Goal: Task Accomplishment & Management: Manage account settings

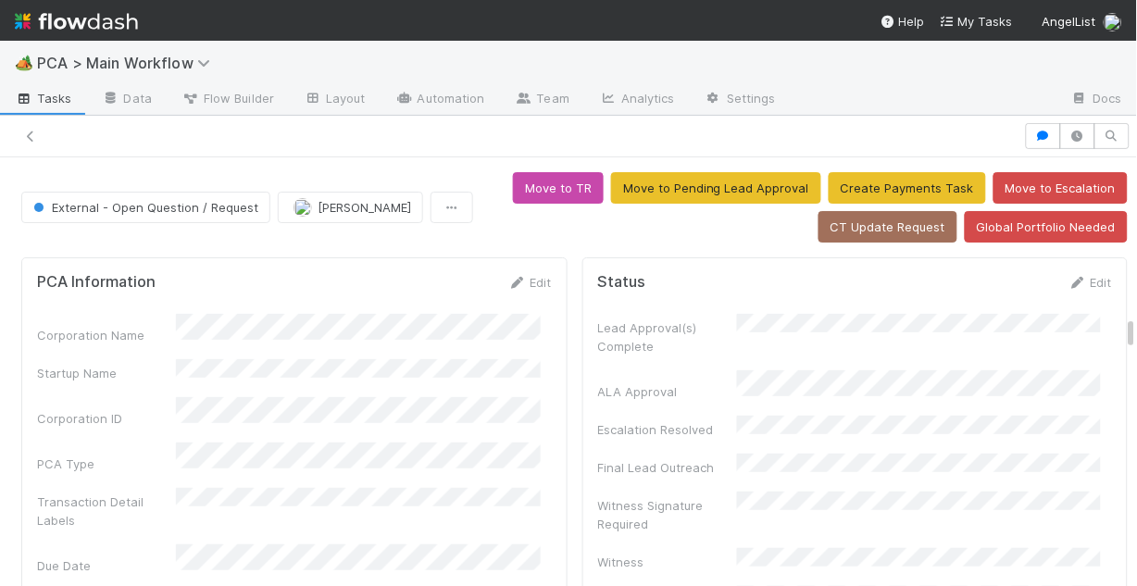
scroll to position [3037, 0]
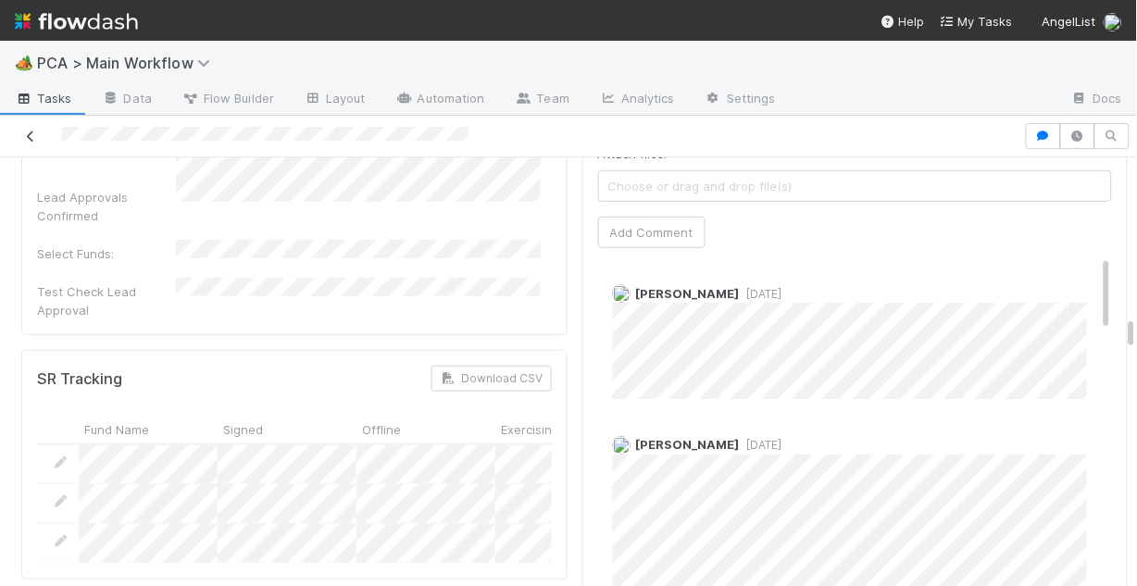
click at [24, 135] on icon at bounding box center [30, 137] width 19 height 12
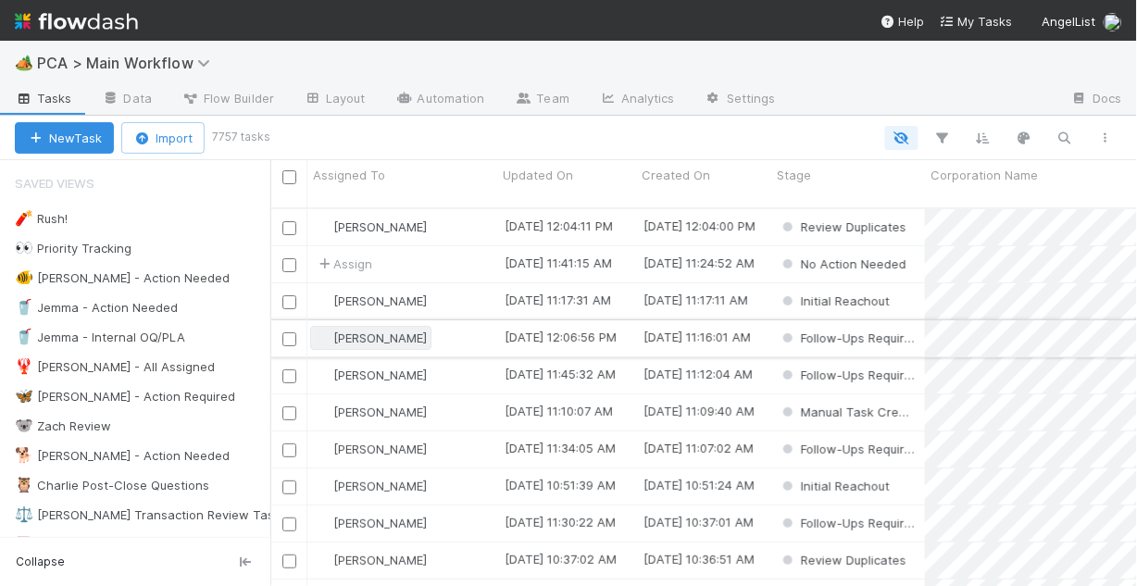
scroll to position [381, 855]
click at [114, 284] on div "🐠 Chris - Action Needed" at bounding box center [122, 278] width 215 height 23
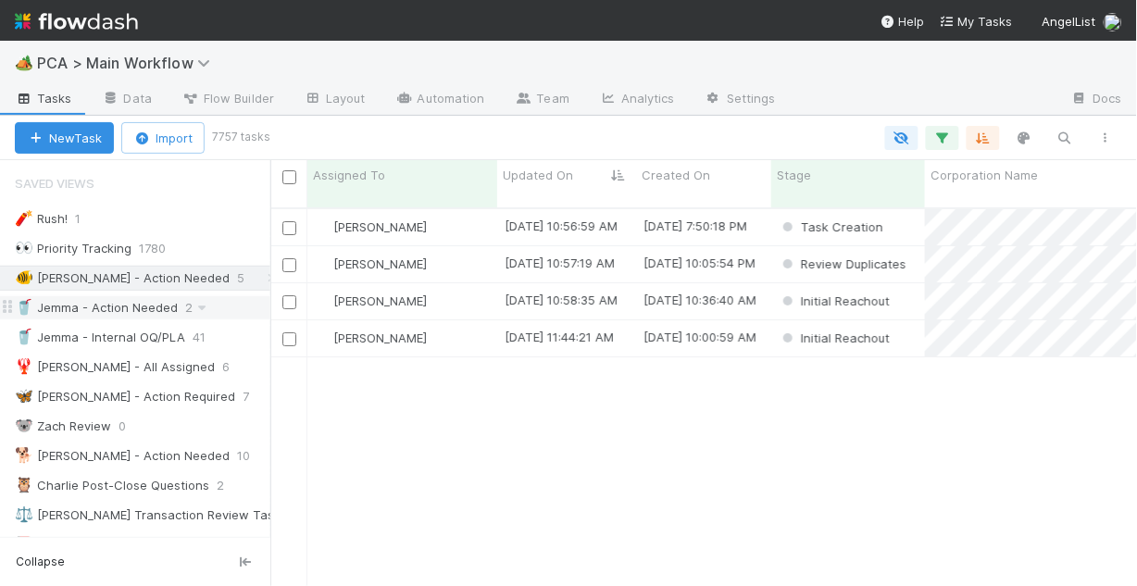
scroll to position [381, 855]
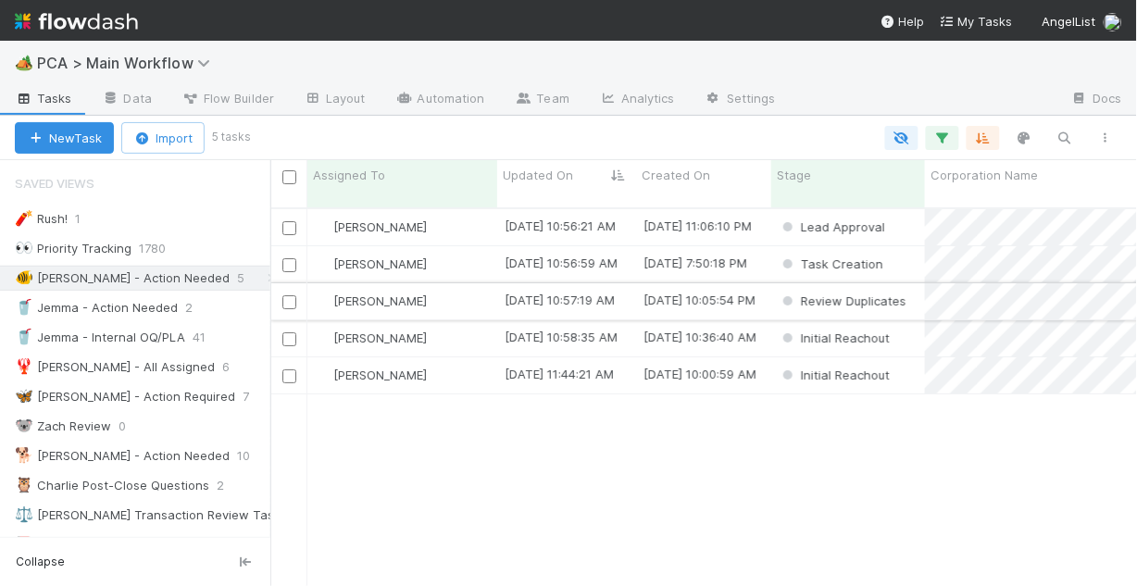
click at [470, 283] on div "Chris DelBianco" at bounding box center [402, 301] width 190 height 36
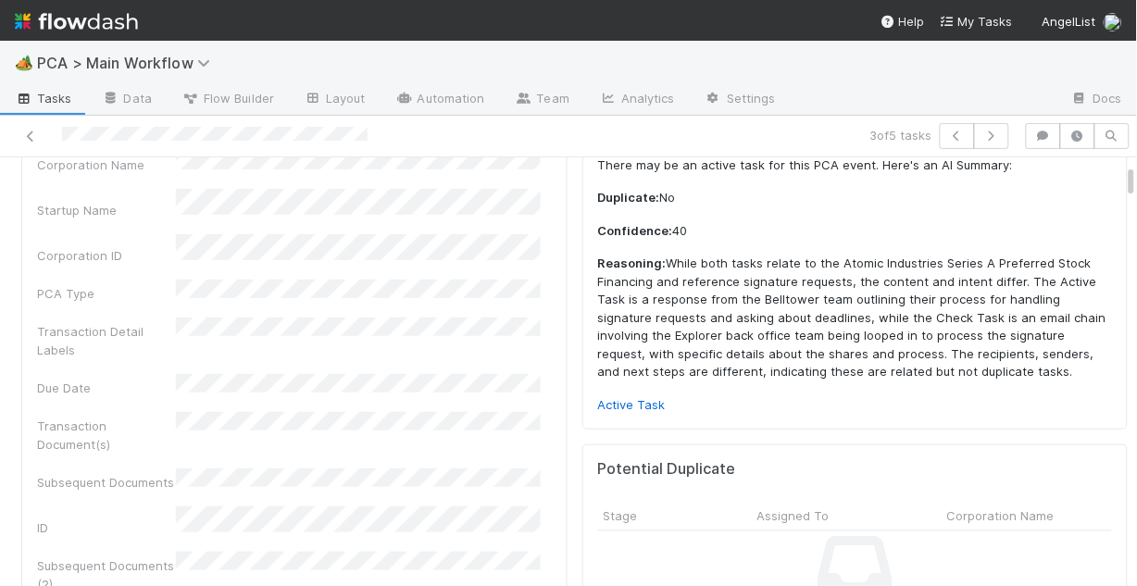
scroll to position [148, 0]
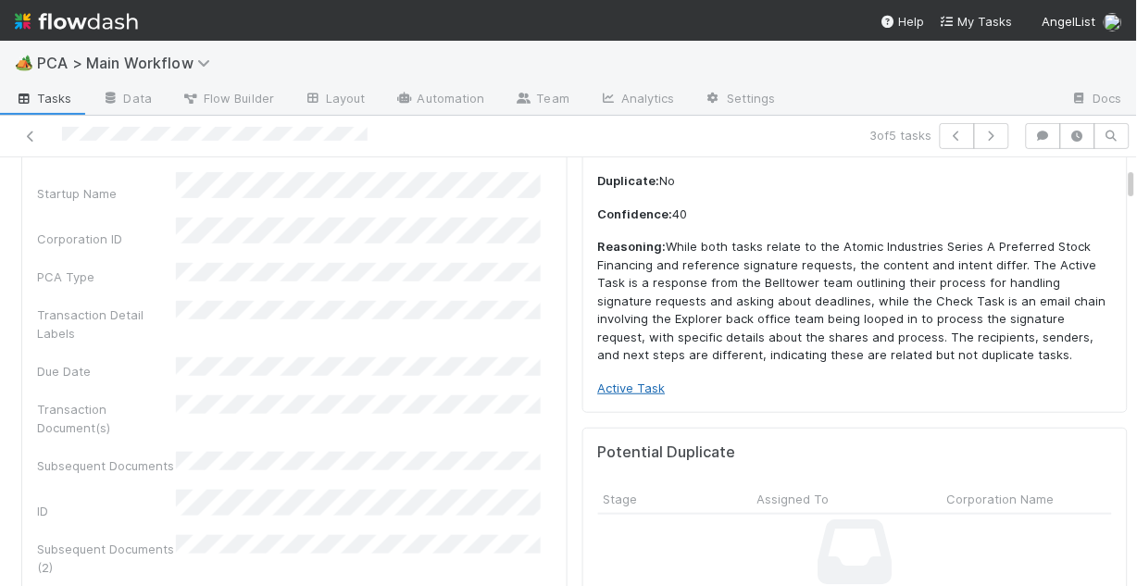
click at [637, 386] on link "Active Task" at bounding box center [632, 388] width 68 height 15
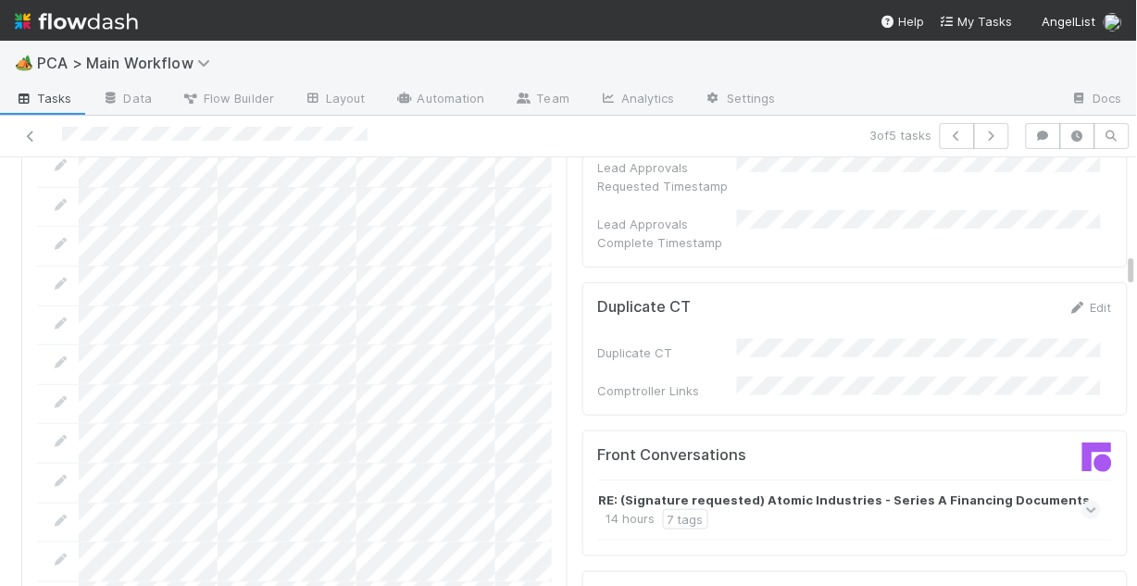
scroll to position [1555, 0]
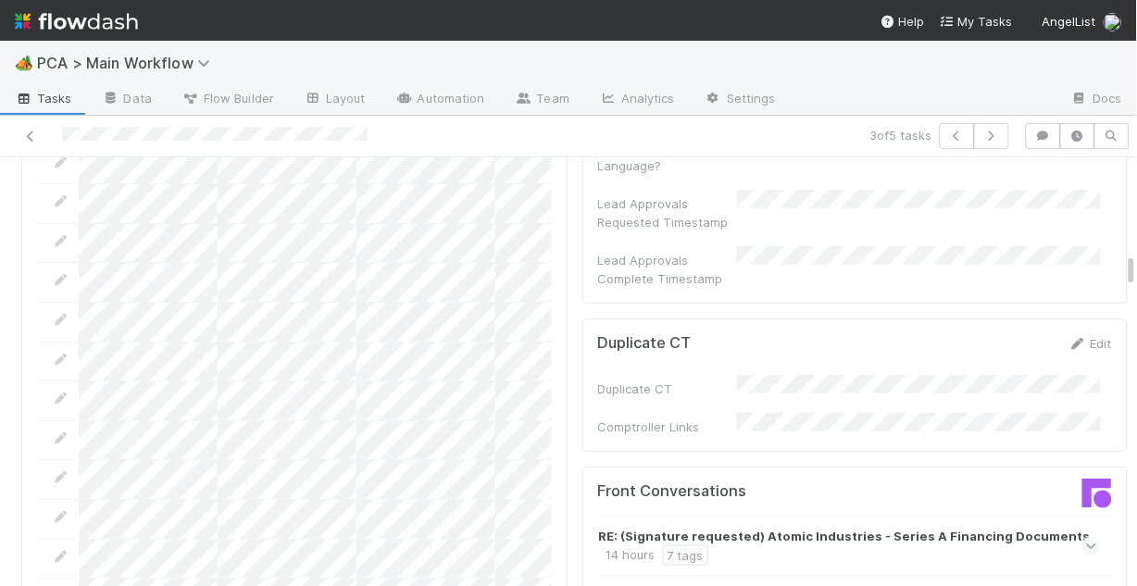
click at [1086, 537] on icon at bounding box center [1092, 546] width 12 height 19
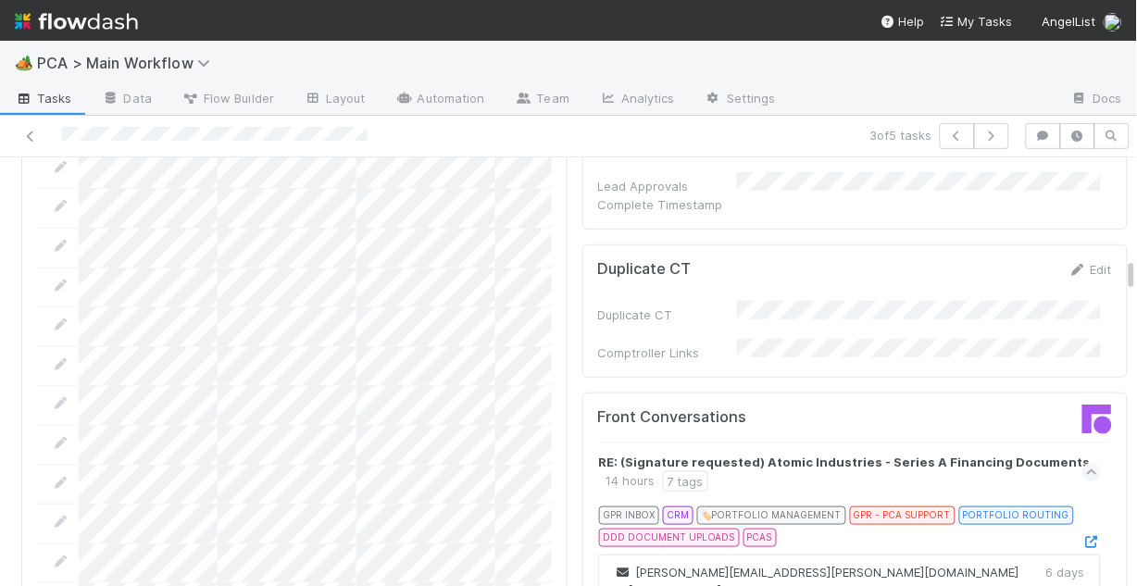
scroll to position [1703, 0]
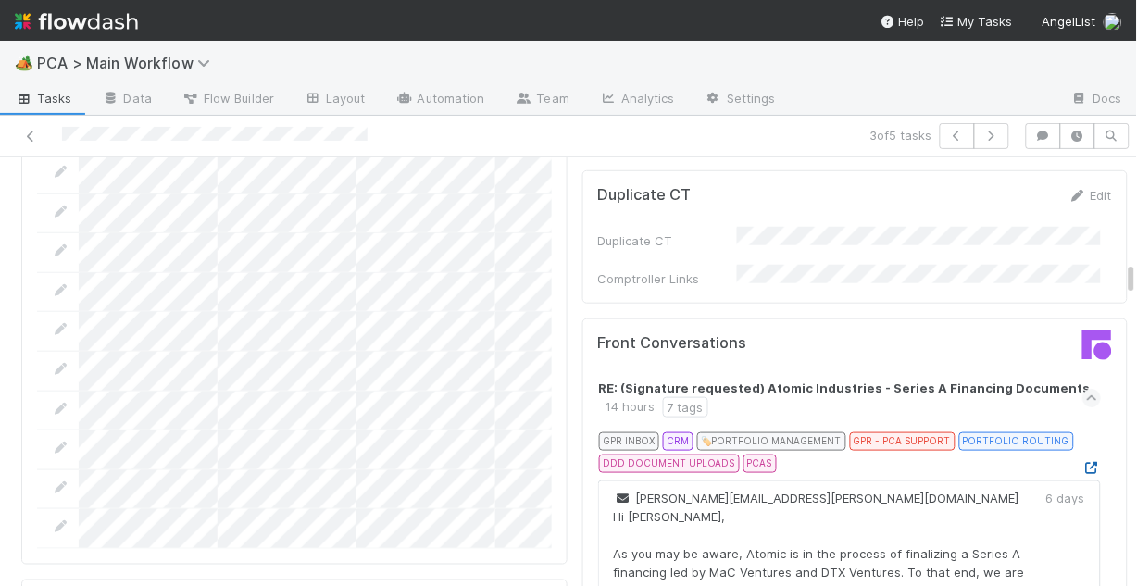
click at [1082, 462] on icon at bounding box center [1091, 468] width 19 height 12
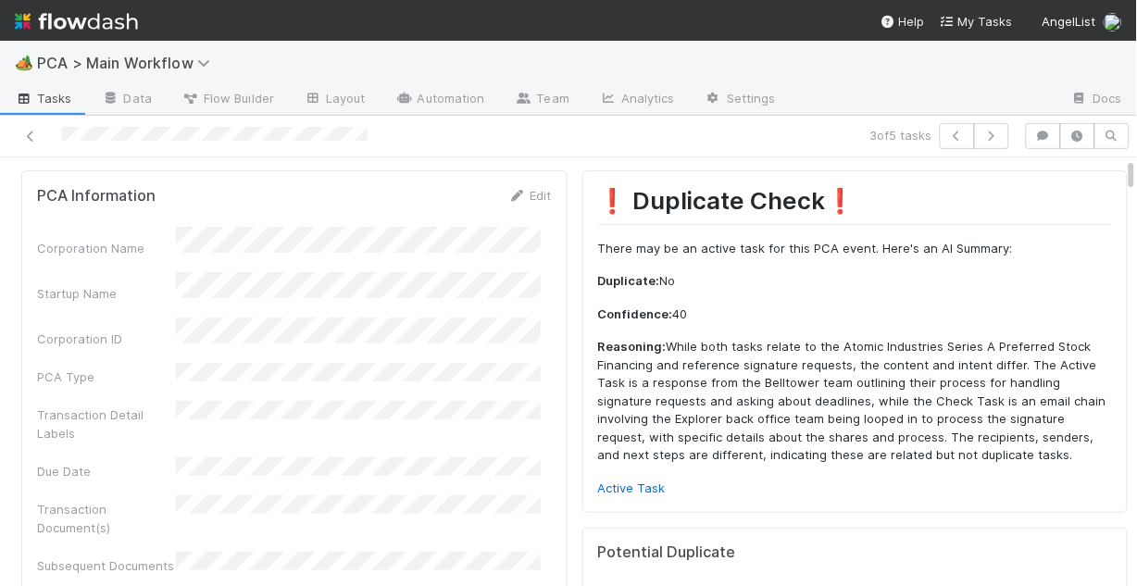
scroll to position [0, 0]
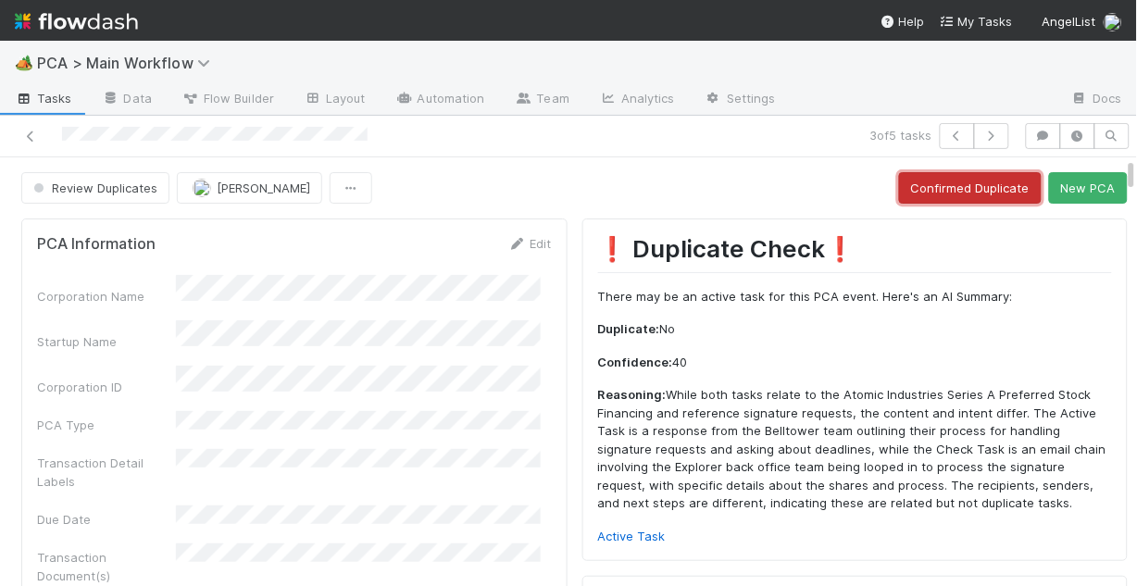
click at [926, 193] on button "Confirmed Duplicate" at bounding box center [970, 187] width 143 height 31
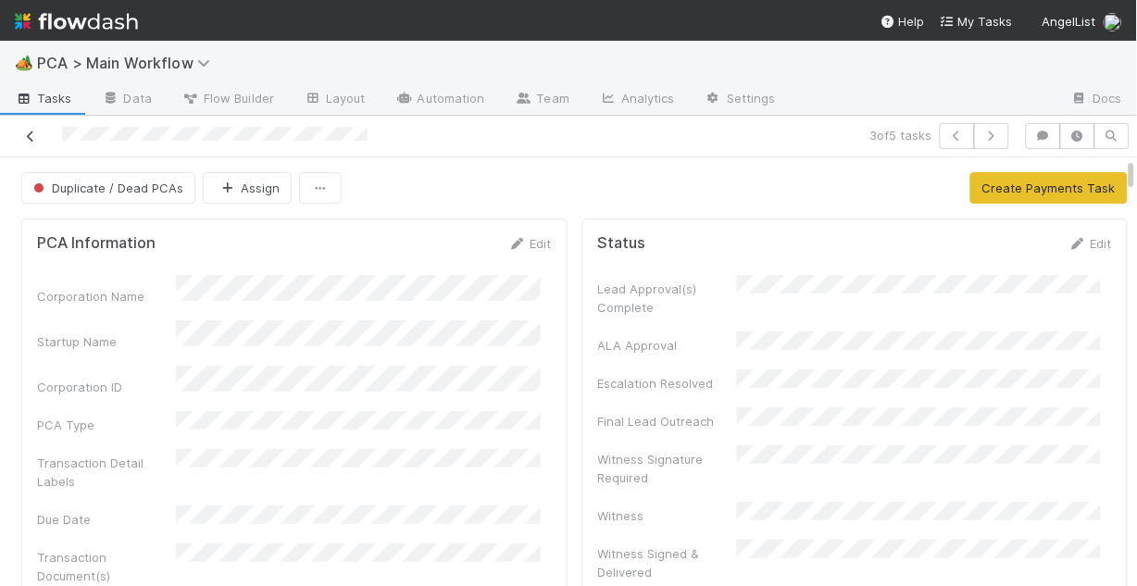
click at [30, 137] on icon at bounding box center [30, 137] width 19 height 12
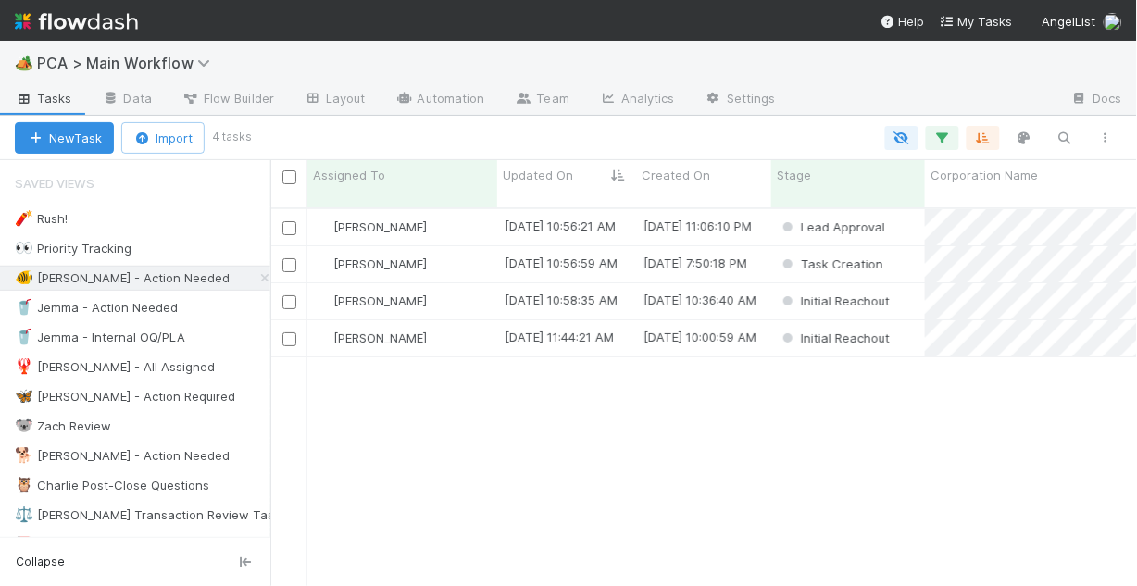
scroll to position [381, 855]
click at [572, 334] on div "8/20/25, 11:44:21 AM" at bounding box center [566, 338] width 139 height 36
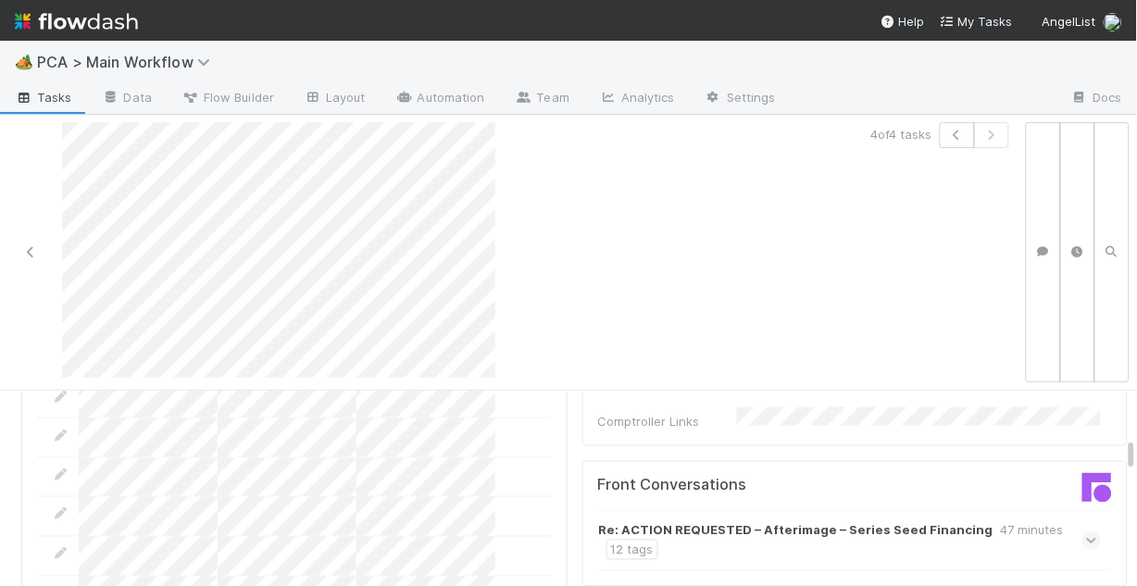
scroll to position [2000, 0]
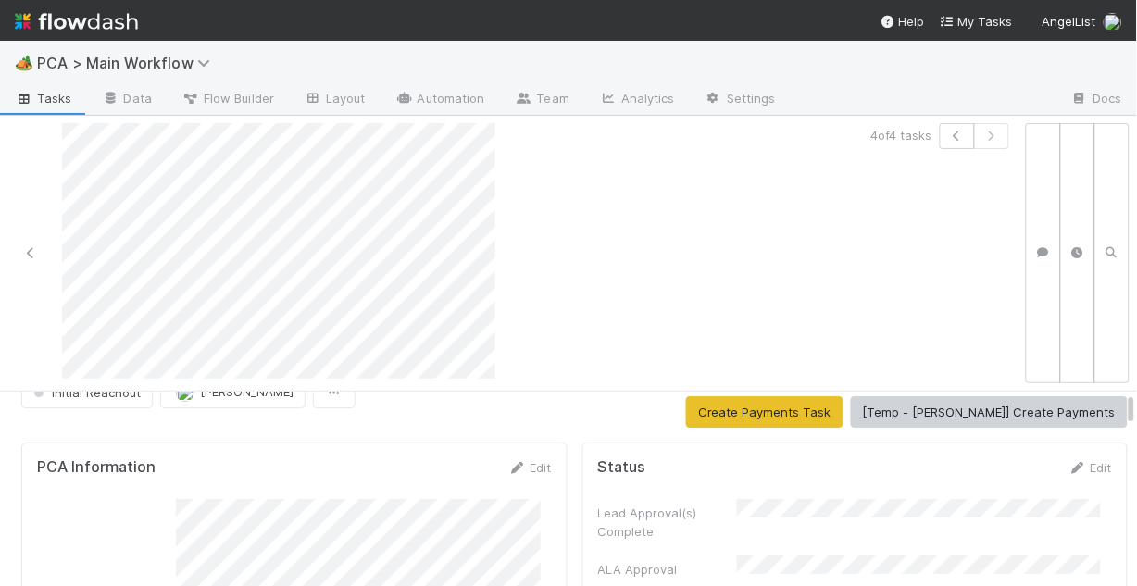
scroll to position [74, 0]
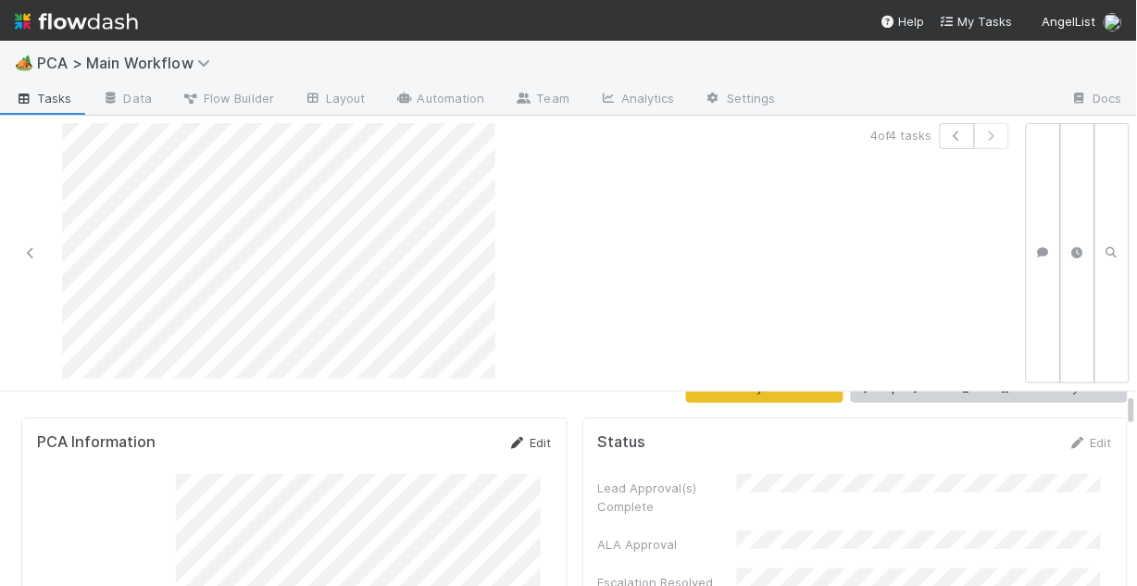
click at [530, 435] on link "Edit" at bounding box center [530, 442] width 44 height 15
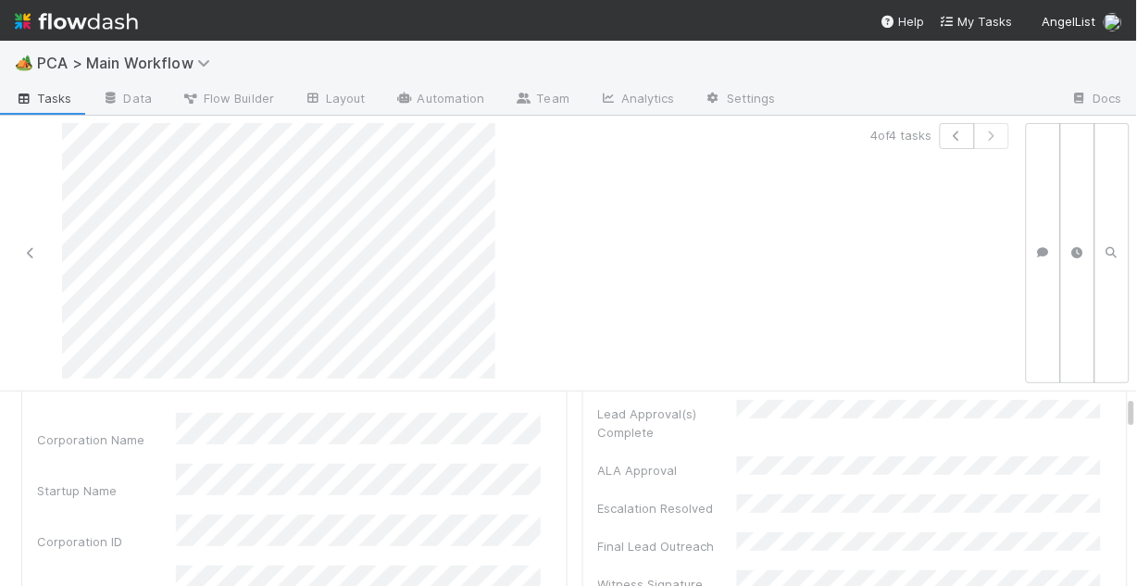
scroll to position [222, 0]
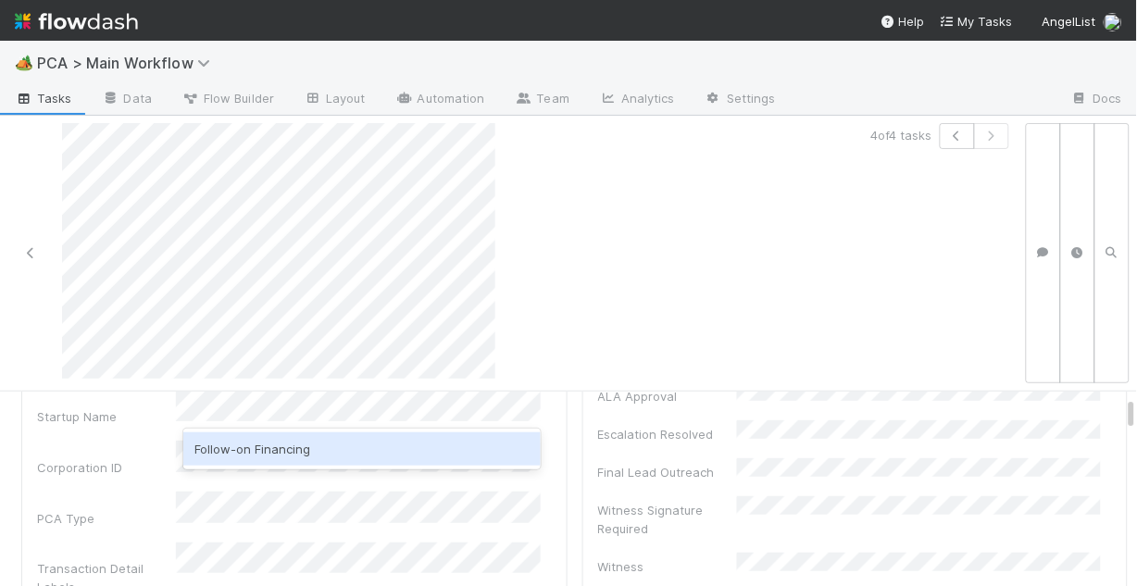
click at [345, 445] on div "Follow-on Financing" at bounding box center [361, 448] width 357 height 33
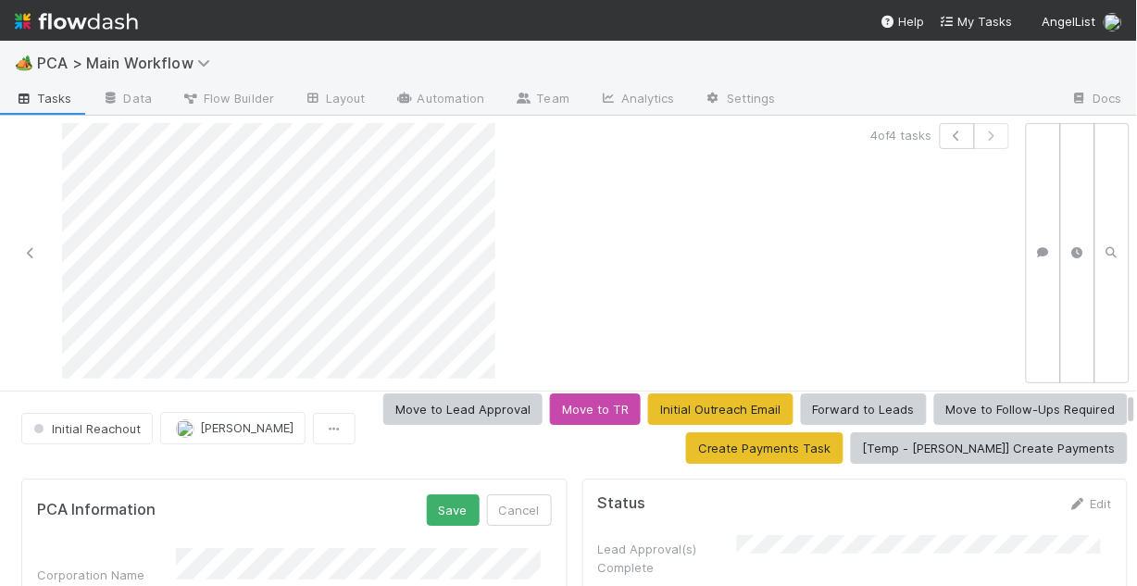
scroll to position [0, 0]
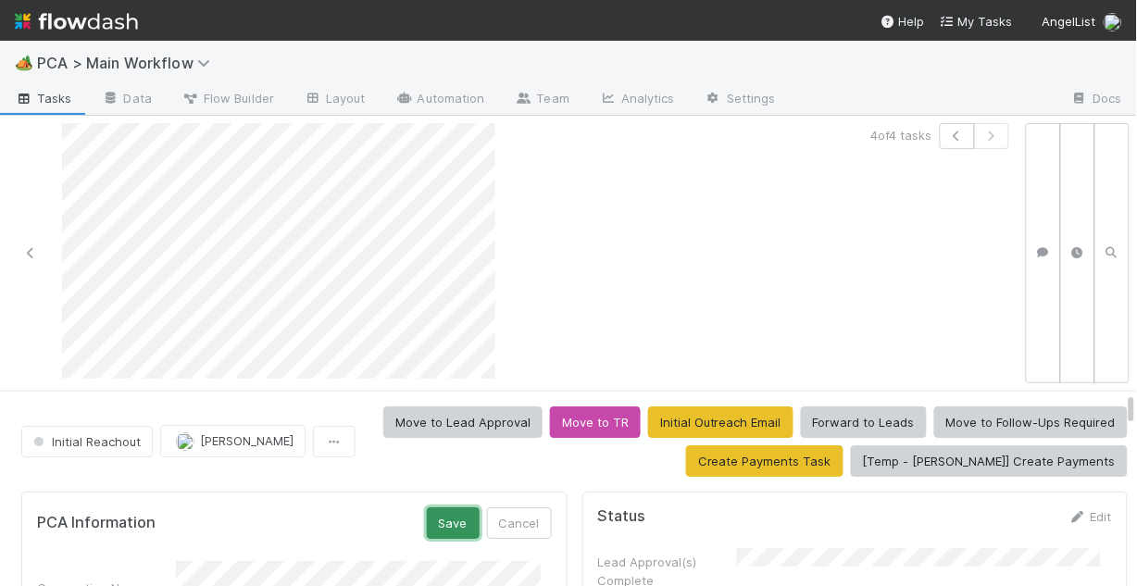
click at [447, 522] on button "Save" at bounding box center [453, 522] width 53 height 31
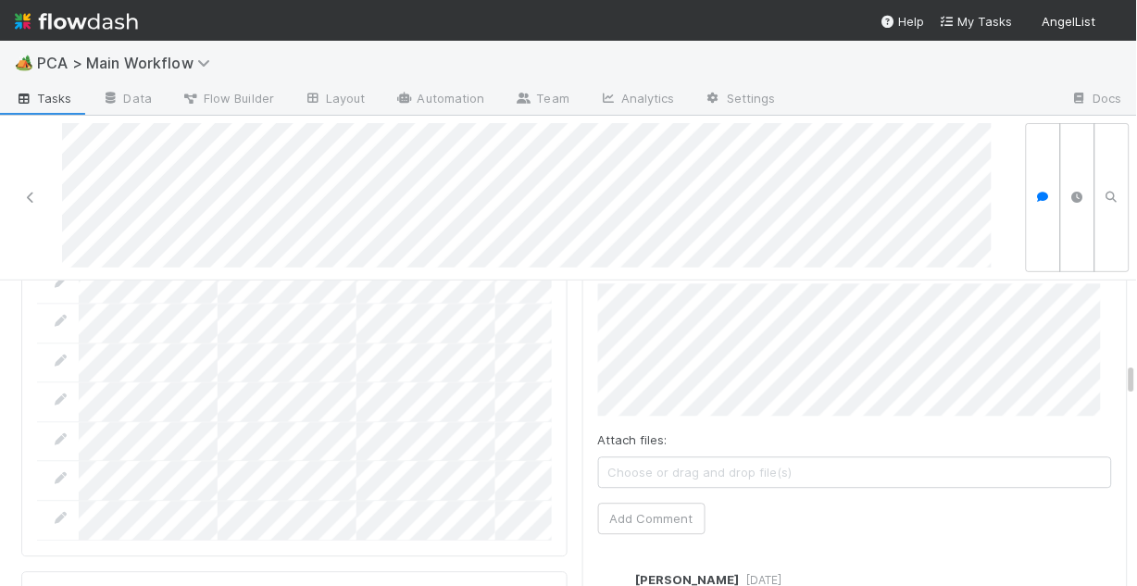
scroll to position [2222, 0]
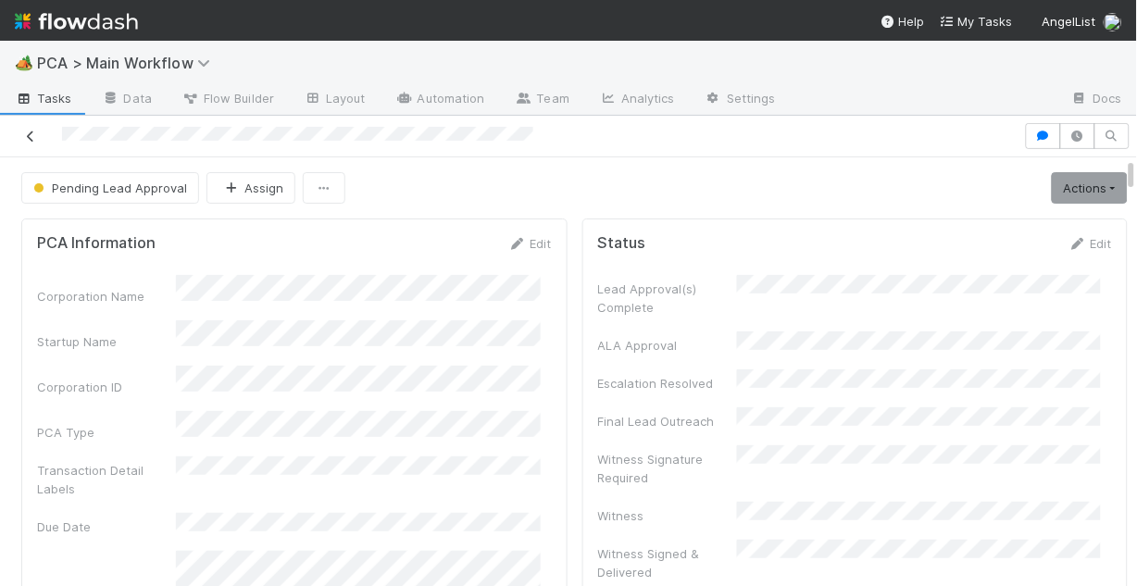
click at [31, 132] on icon at bounding box center [30, 137] width 19 height 12
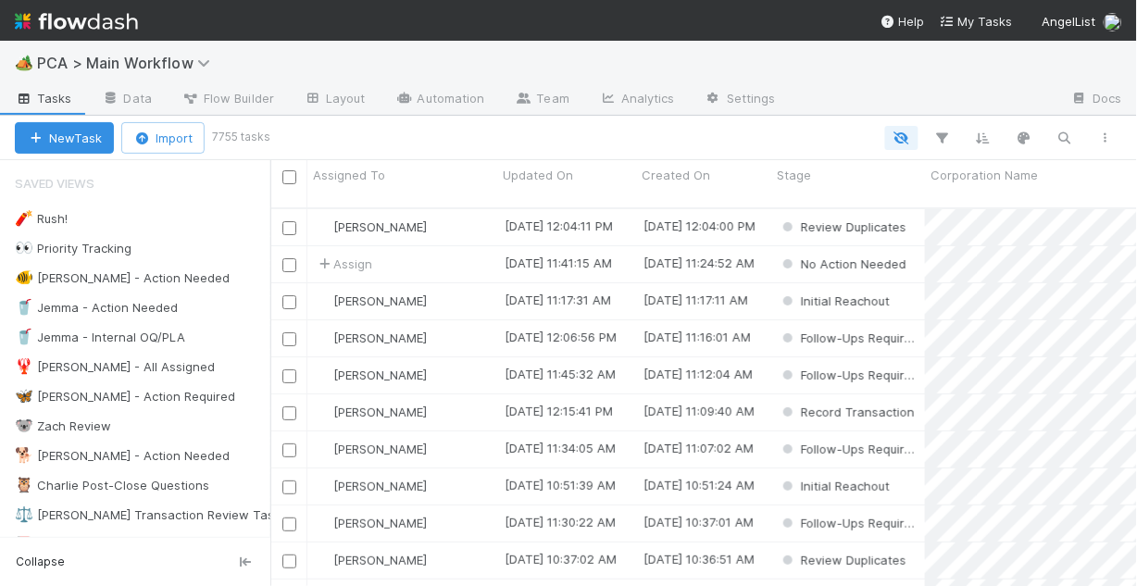
scroll to position [381, 855]
click at [125, 283] on div "🐠 Chris - Action Needed" at bounding box center [122, 278] width 215 height 23
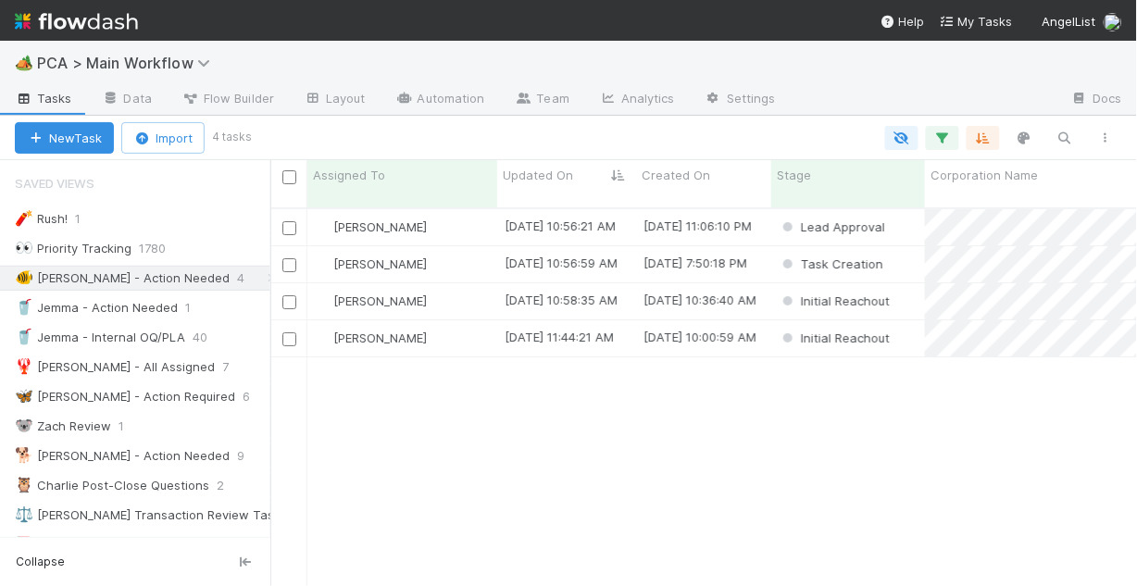
scroll to position [381, 855]
click at [631, 333] on div "8/20/25, 11:44:21 AM" at bounding box center [566, 338] width 139 height 36
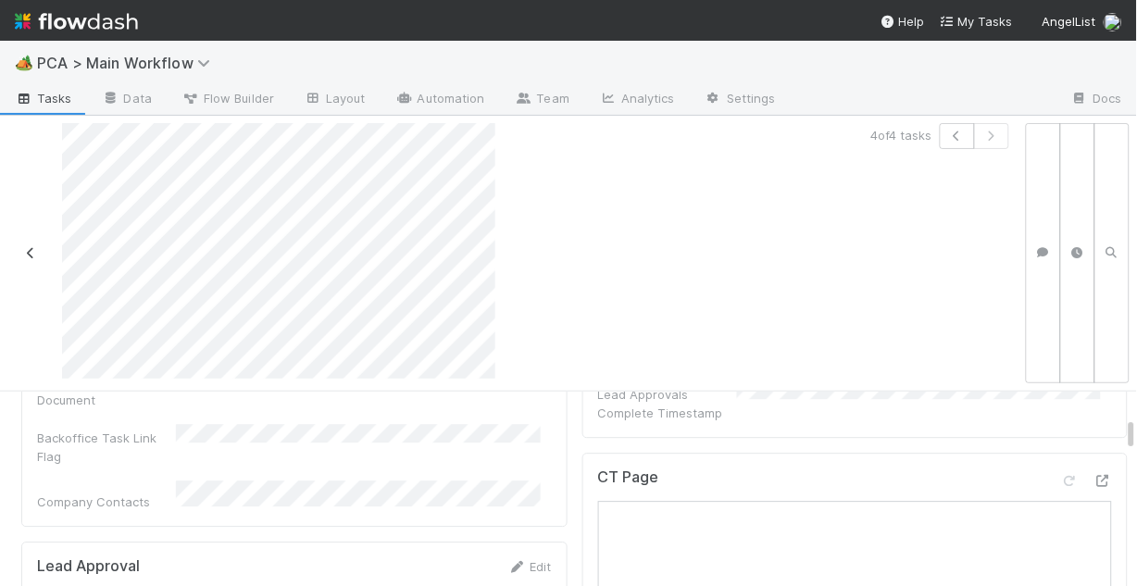
click at [29, 245] on link at bounding box center [30, 252] width 19 height 19
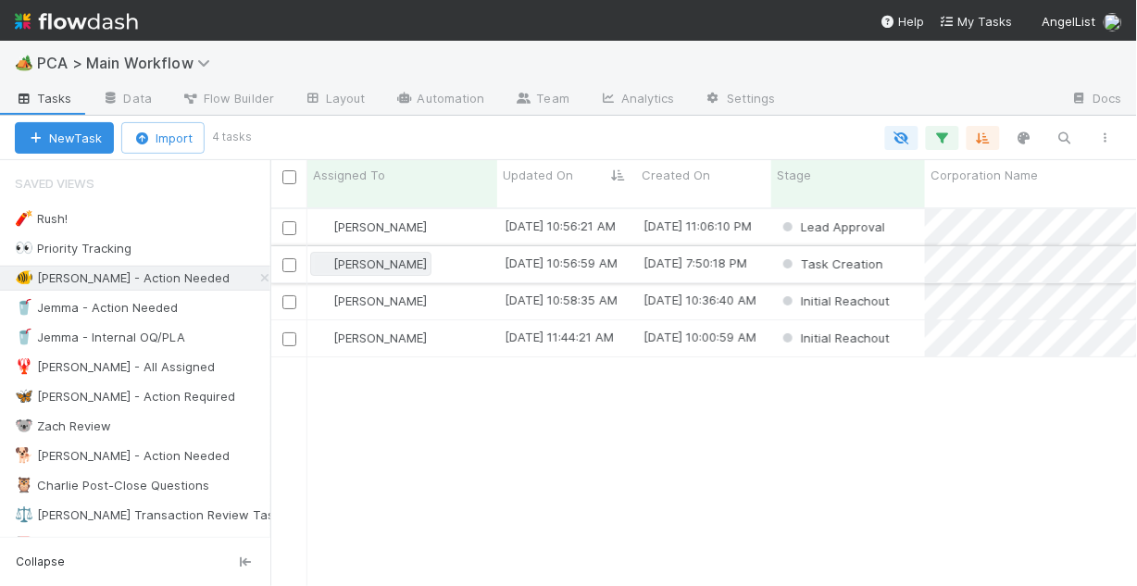
scroll to position [381, 855]
click at [555, 254] on div "8/20/25, 10:56:59 AM" at bounding box center [561, 263] width 113 height 19
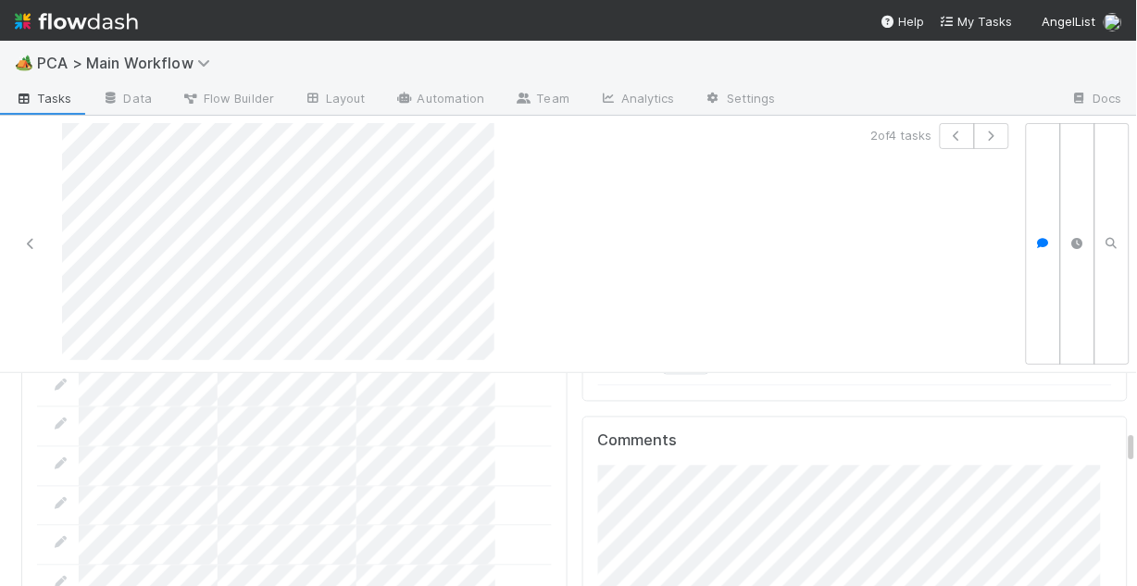
scroll to position [2370, 0]
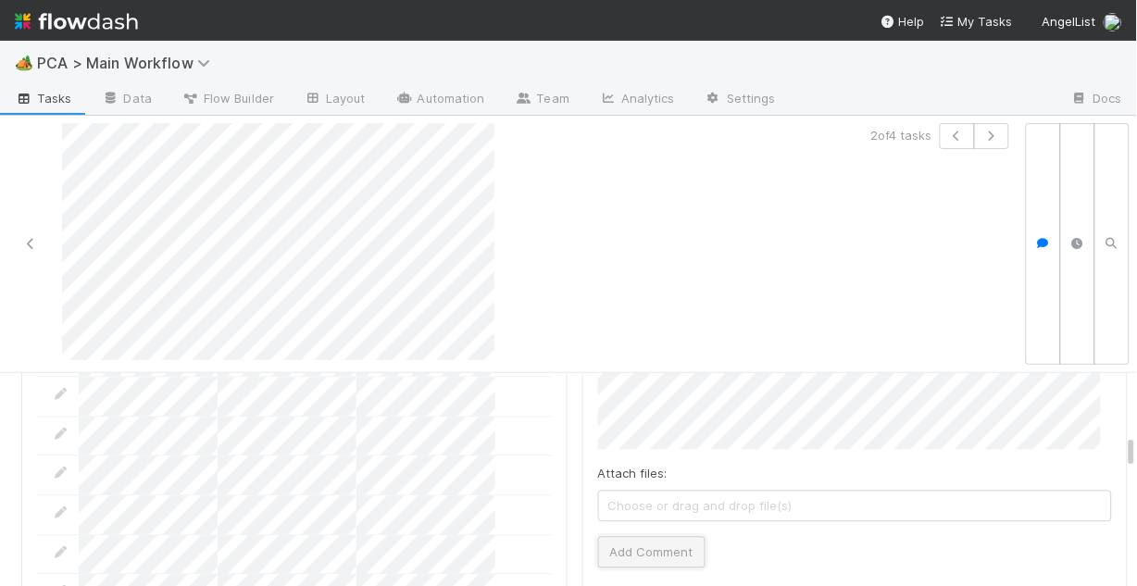
click at [670, 536] on button "Add Comment" at bounding box center [651, 551] width 107 height 31
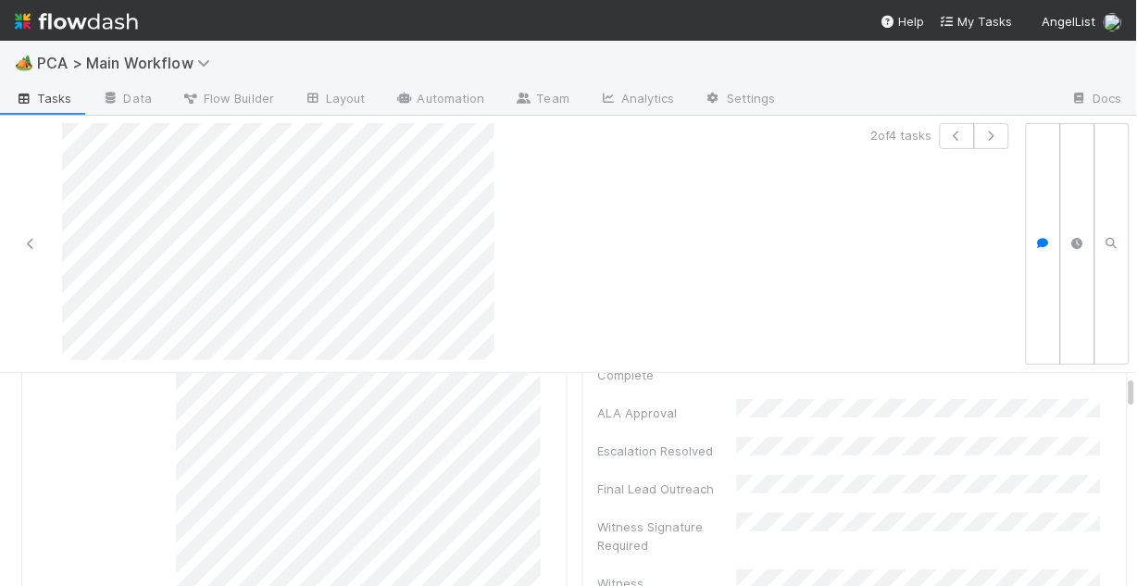
scroll to position [0, 0]
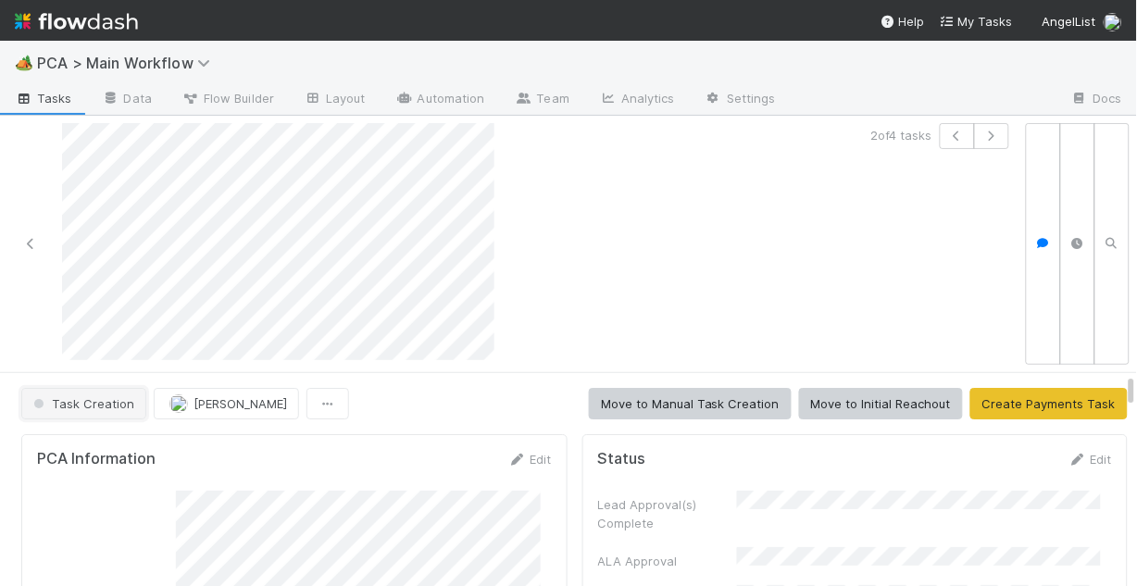
click at [99, 410] on button "Task Creation" at bounding box center [83, 403] width 125 height 31
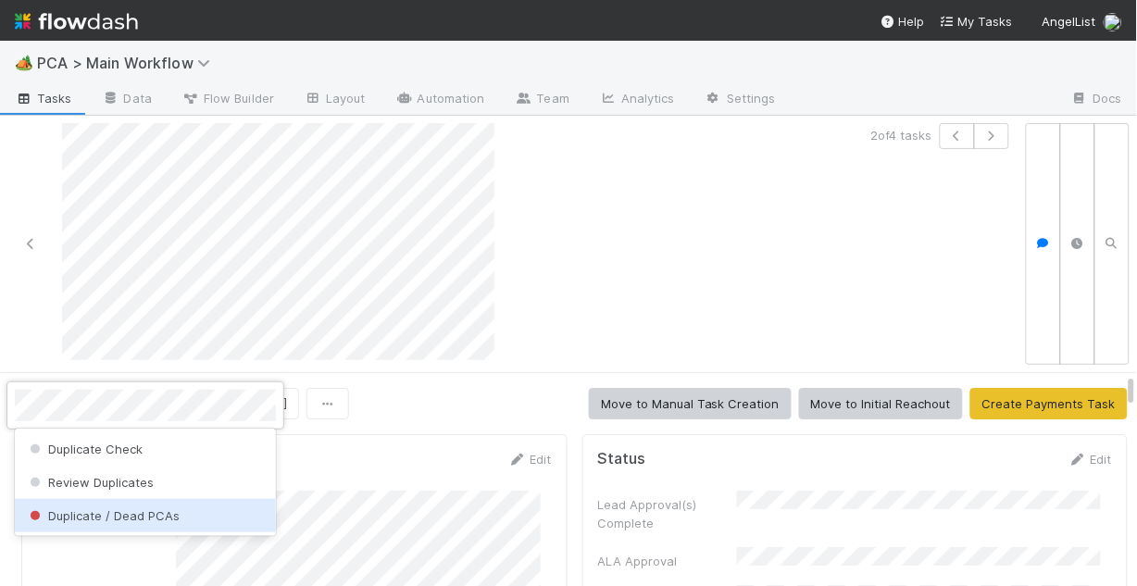
click at [148, 512] on span "Duplicate / Dead PCAs" at bounding box center [103, 515] width 154 height 15
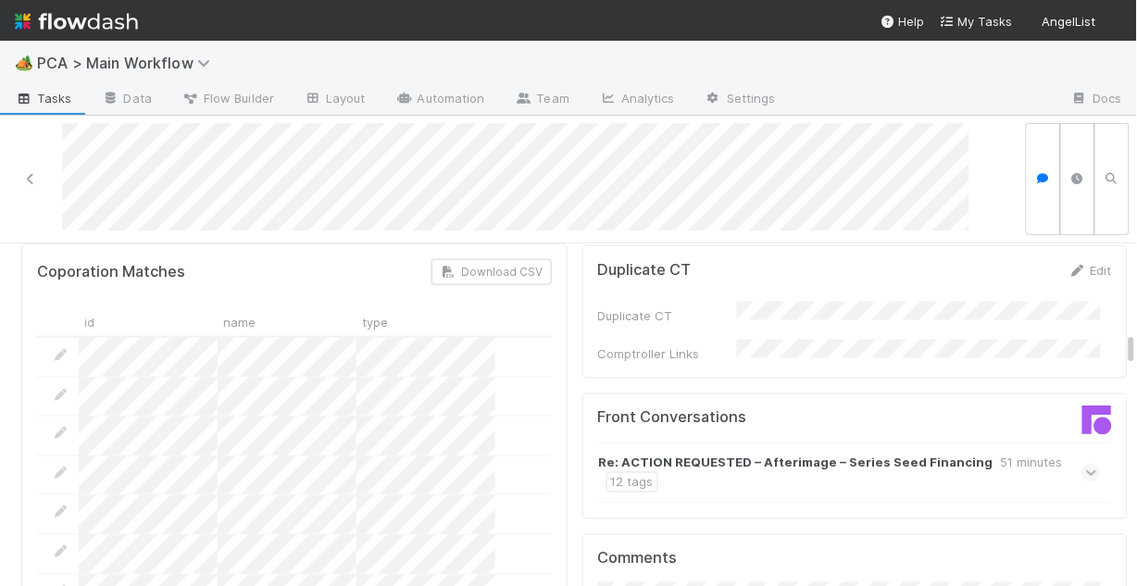
scroll to position [2000, 0]
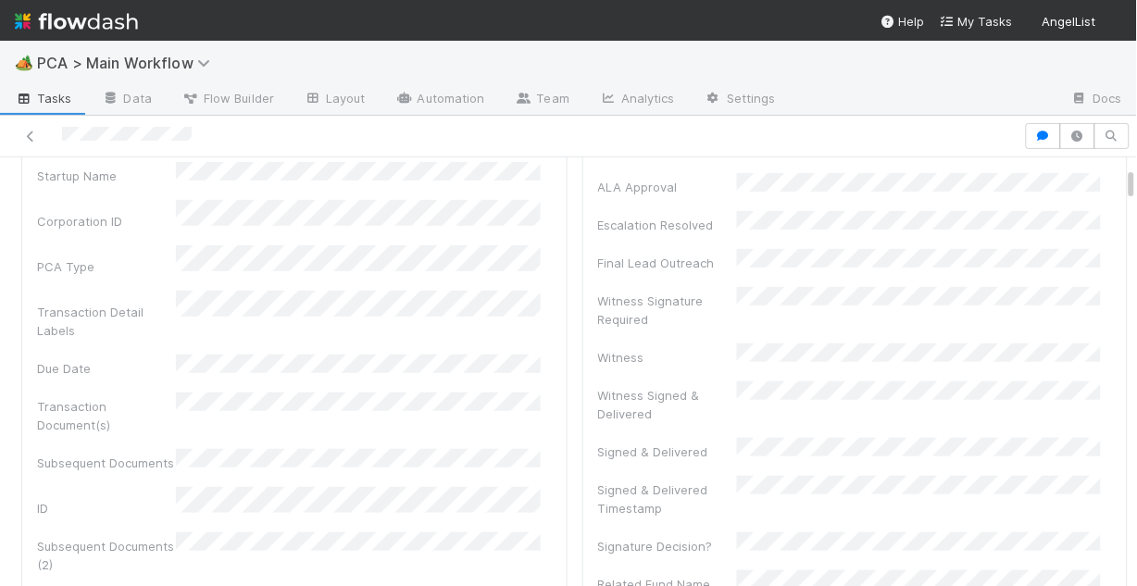
scroll to position [148, 0]
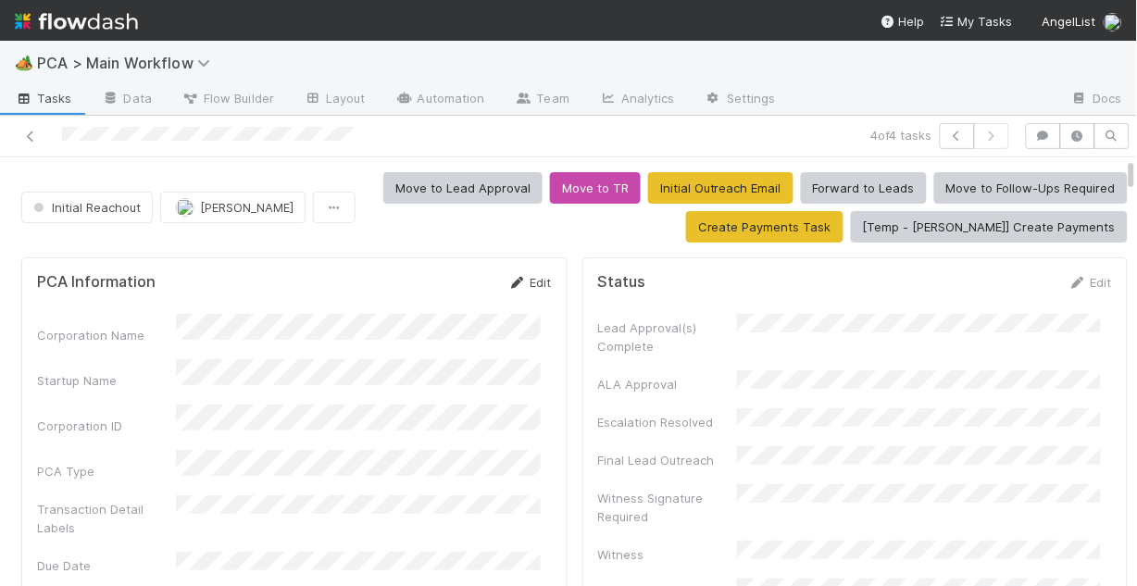
click at [528, 282] on link "Edit" at bounding box center [530, 282] width 44 height 15
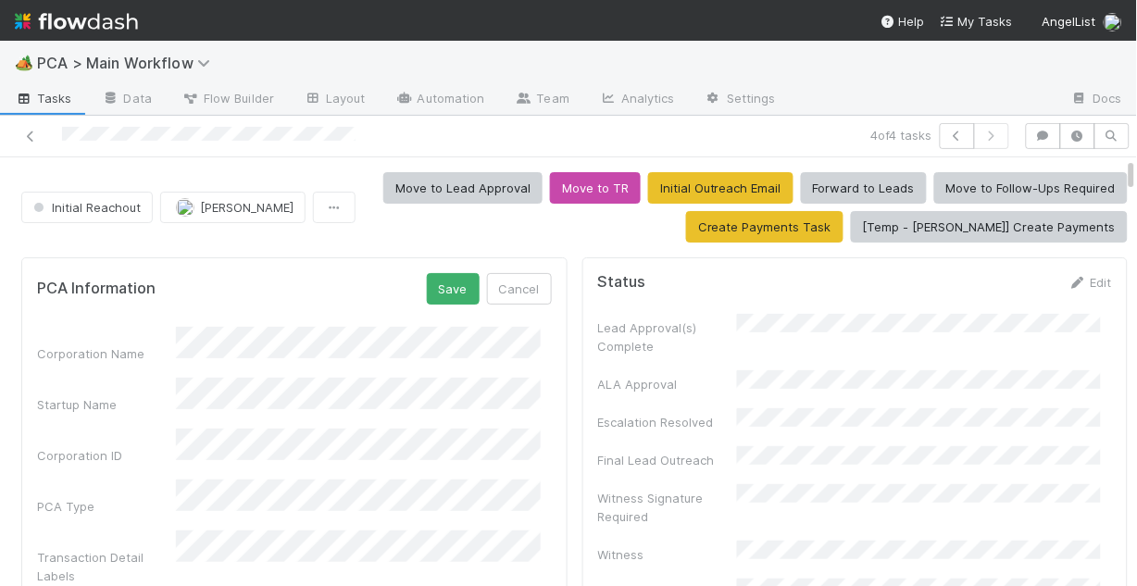
click at [170, 390] on div "Startup Name" at bounding box center [294, 396] width 515 height 36
click at [433, 297] on button "Save" at bounding box center [453, 288] width 53 height 31
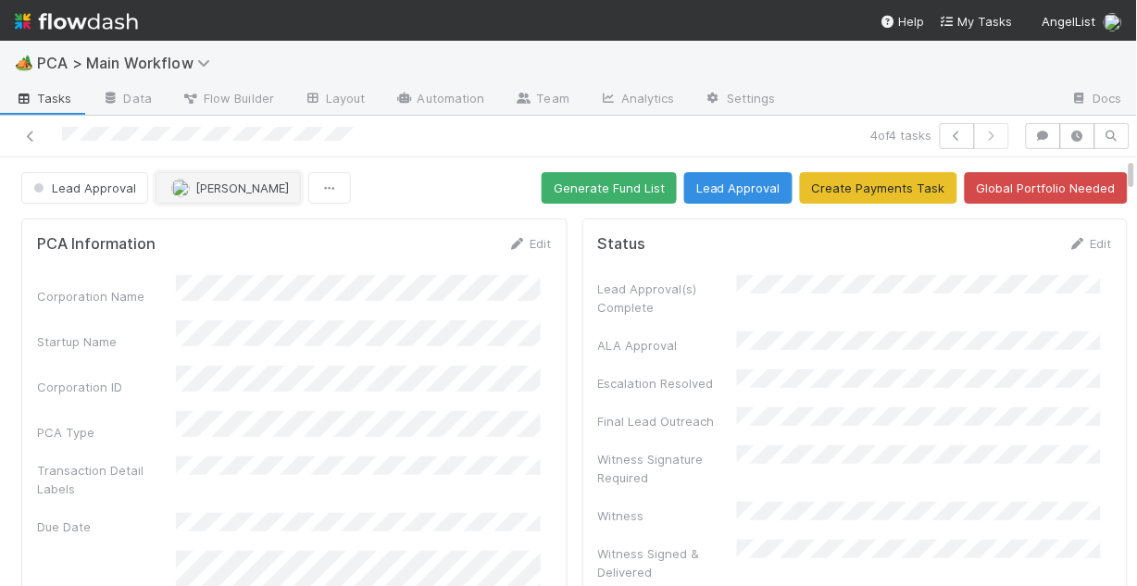
click at [205, 174] on button "Nathalie Gualito" at bounding box center [228, 187] width 145 height 31
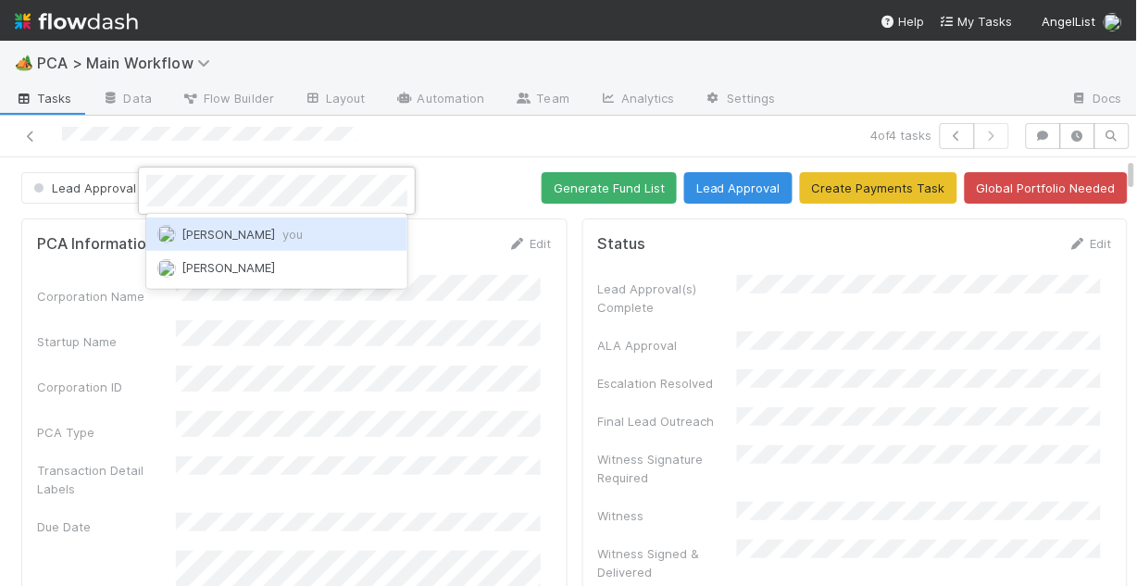
click at [217, 229] on span "Chris DelBianco you" at bounding box center [241, 234] width 121 height 15
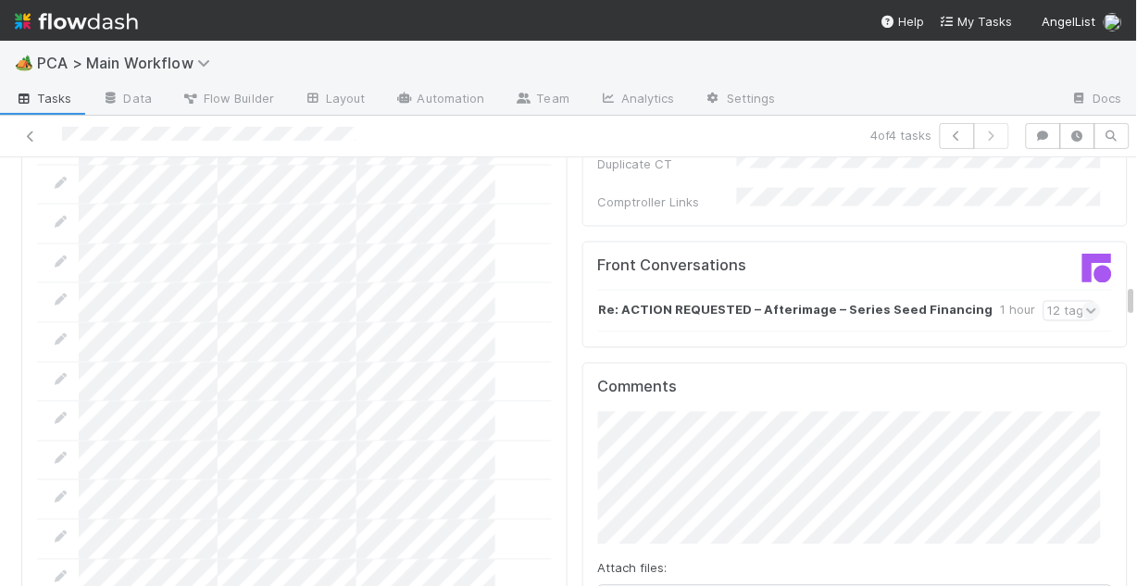
scroll to position [2148, 0]
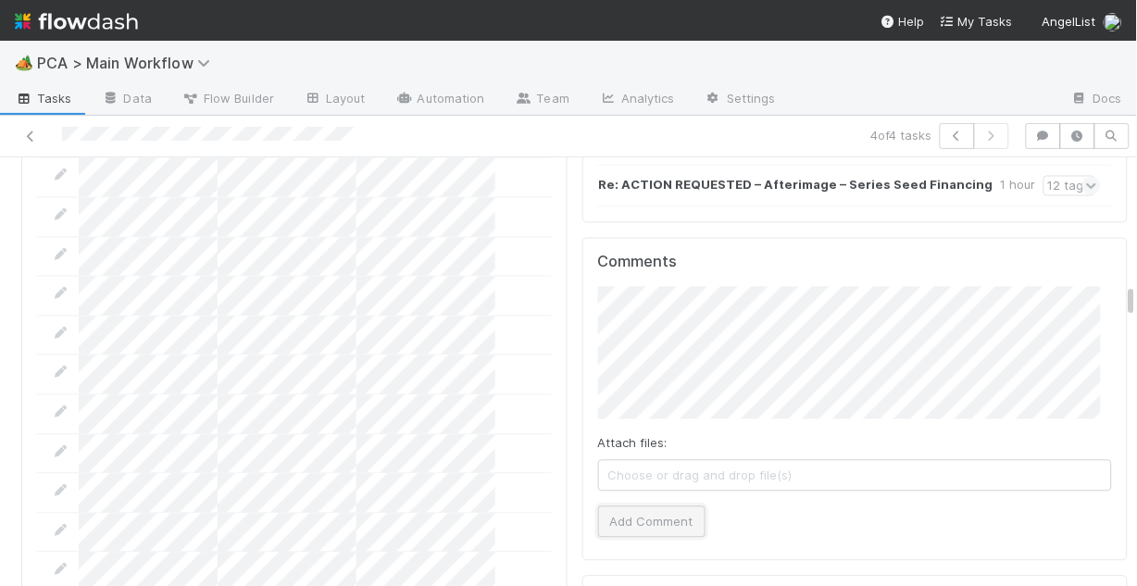
click at [638, 505] on button "Add Comment" at bounding box center [651, 520] width 107 height 31
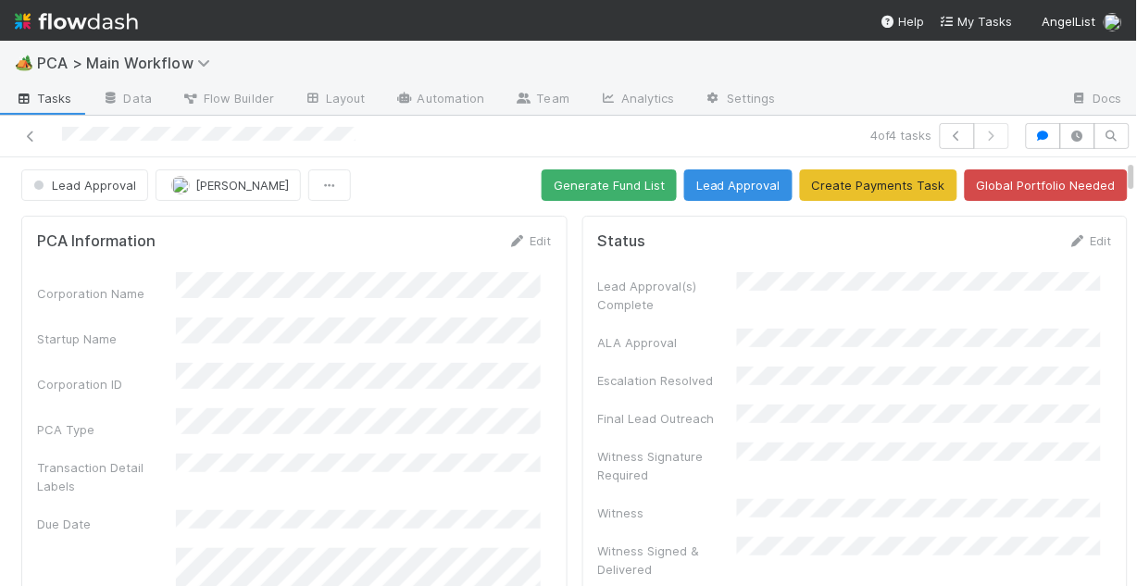
scroll to position [0, 0]
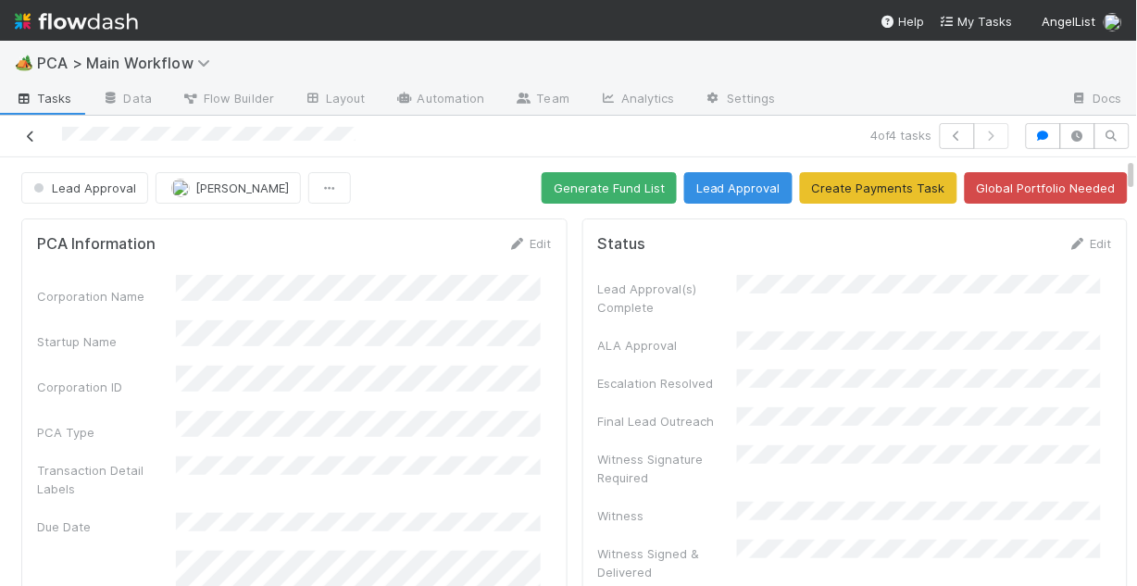
click at [32, 140] on icon at bounding box center [30, 137] width 19 height 12
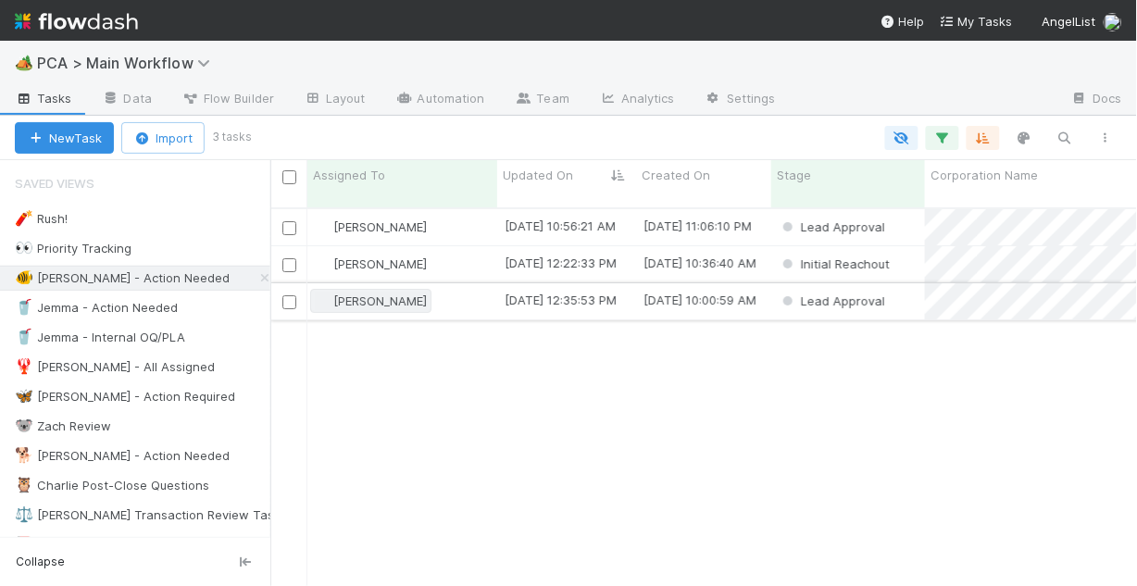
scroll to position [381, 855]
click at [458, 246] on div "Chris DelBianco" at bounding box center [402, 264] width 190 height 36
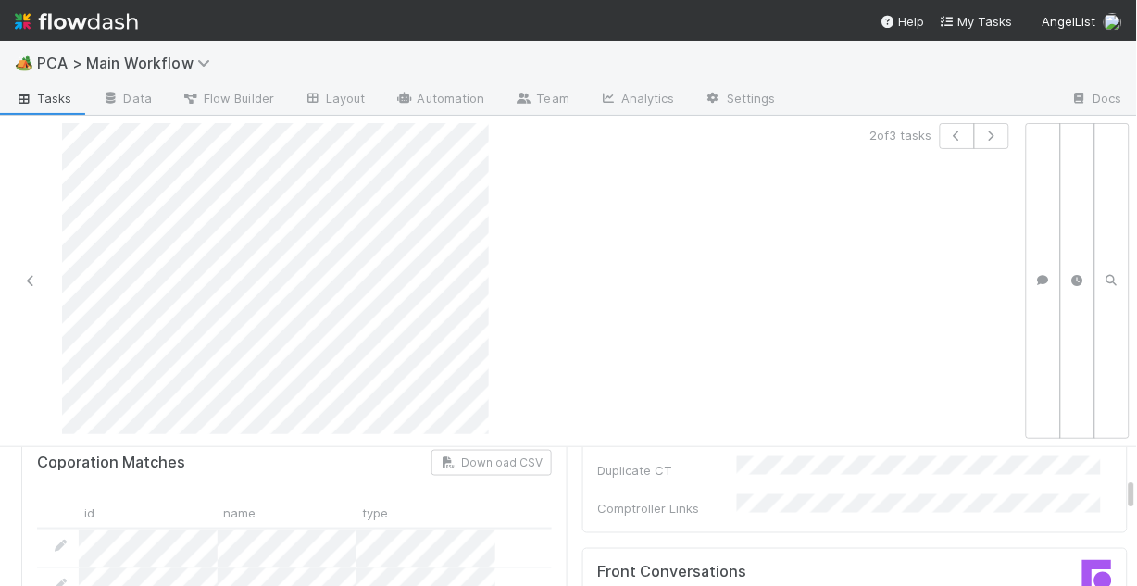
scroll to position [2074, 0]
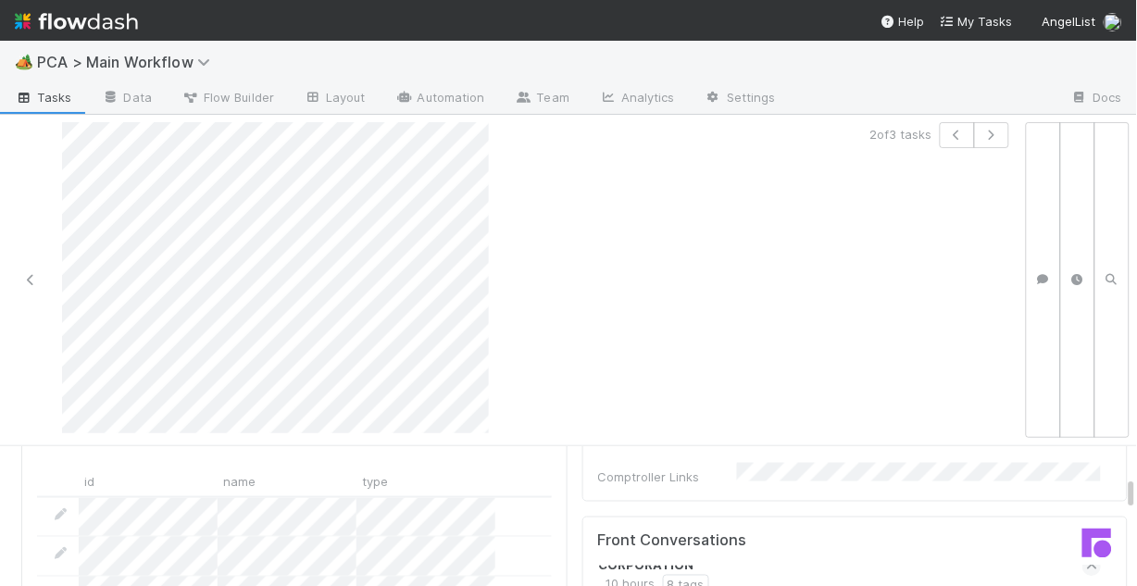
scroll to position [148, 0]
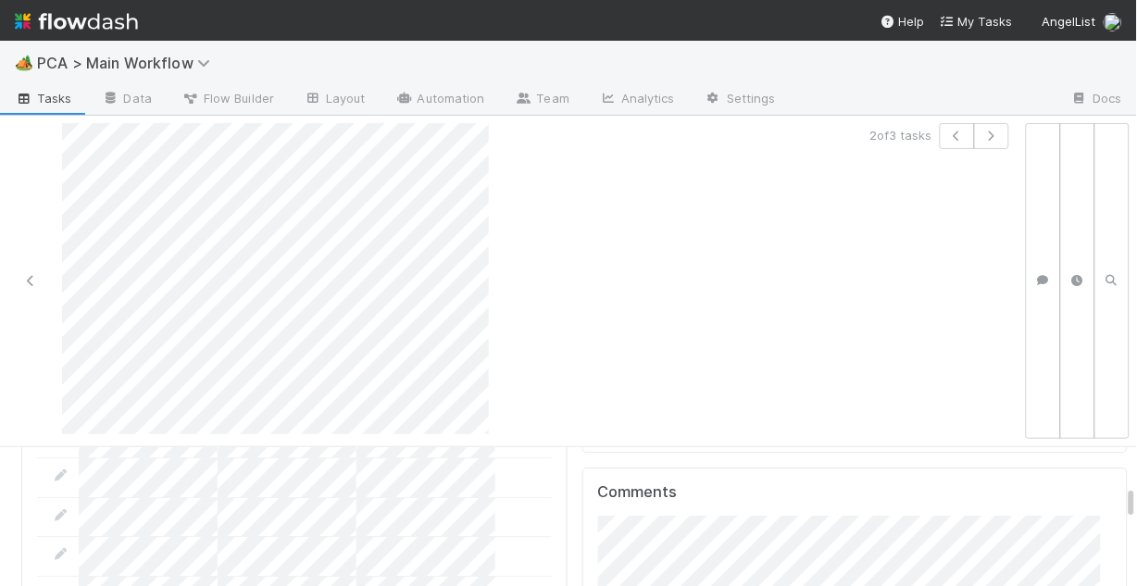
scroll to position [2740, 0]
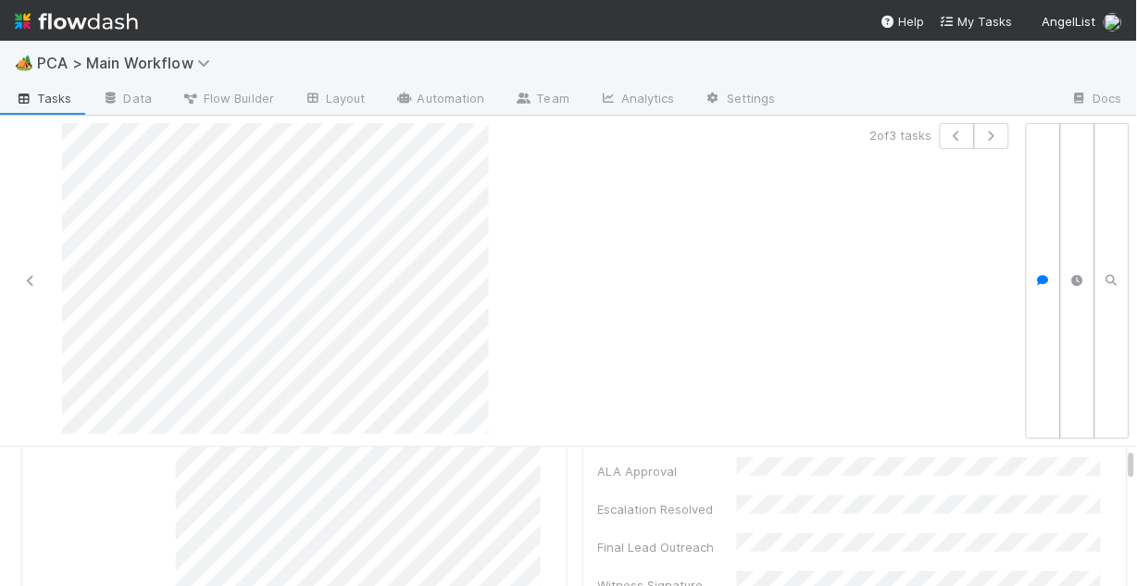
scroll to position [0, 0]
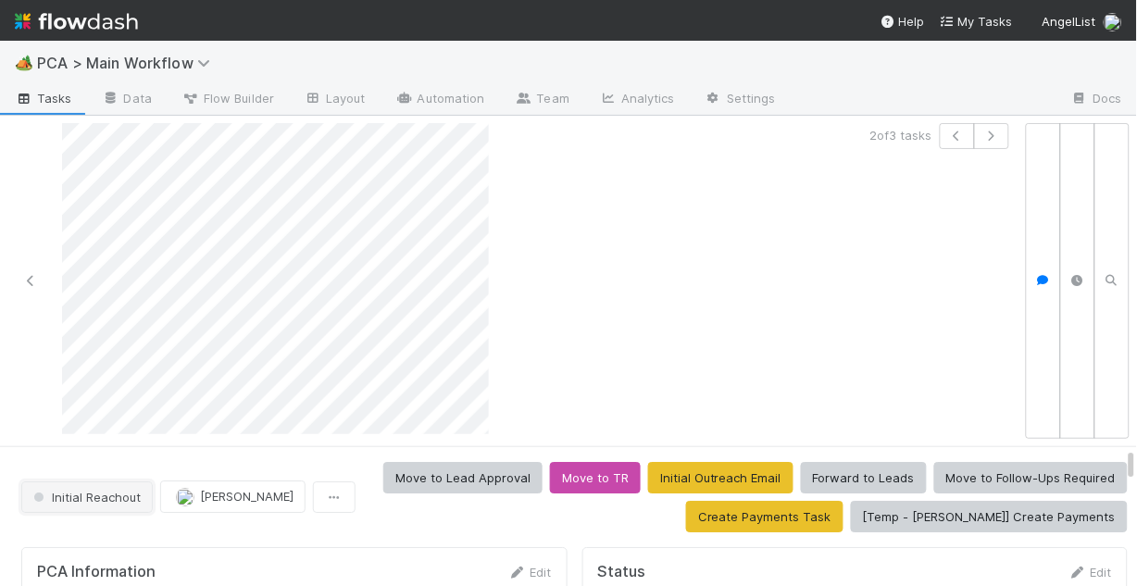
click at [78, 495] on span "Initial Reachout" at bounding box center [85, 497] width 111 height 15
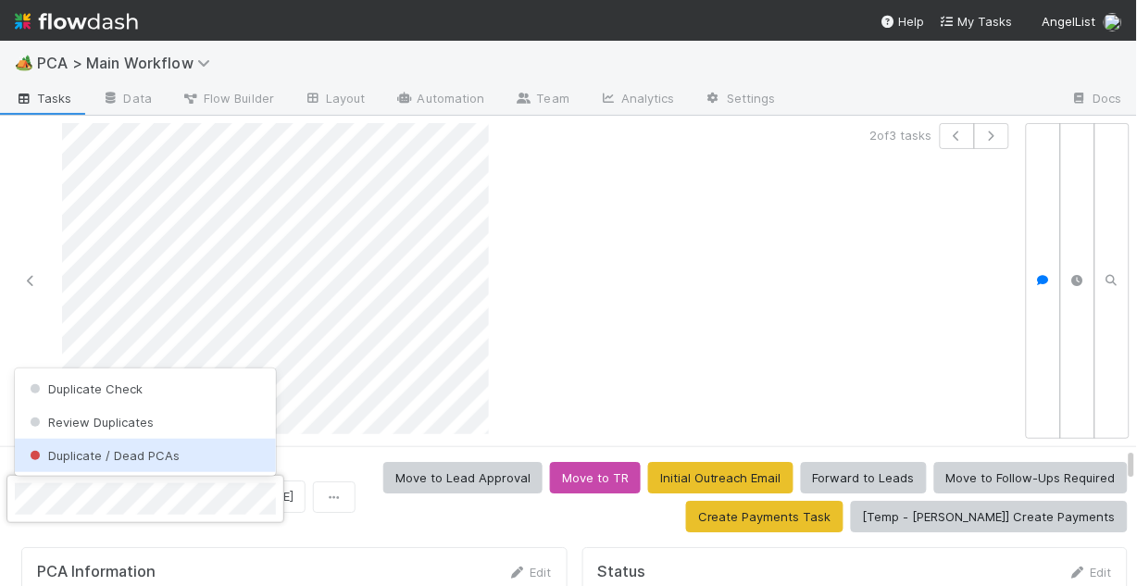
click at [126, 466] on div "Duplicate / Dead PCAs" at bounding box center [145, 455] width 261 height 33
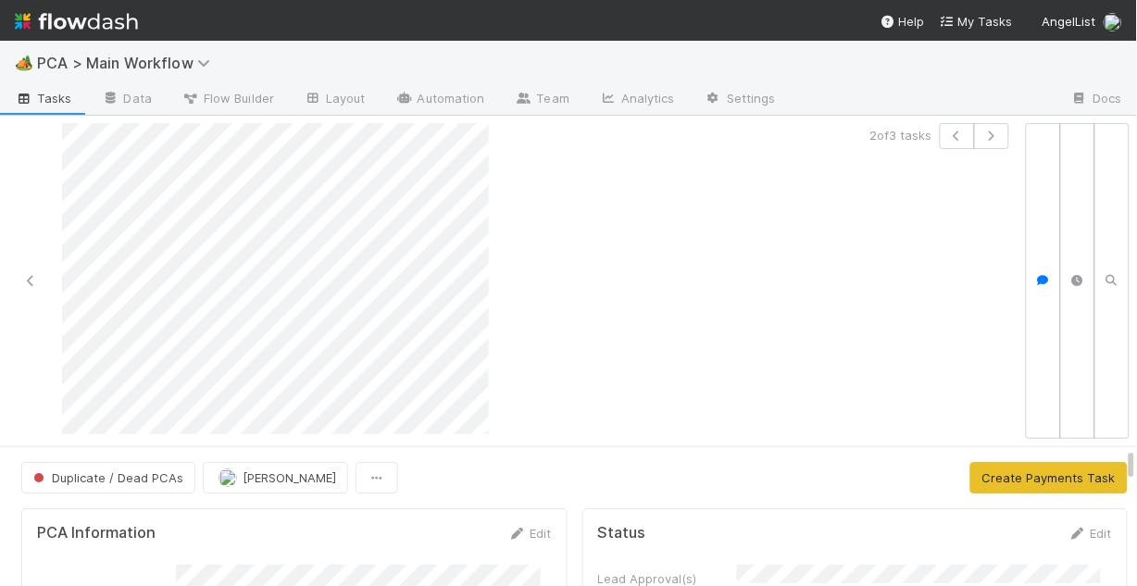
scroll to position [125, 0]
click at [31, 281] on icon at bounding box center [30, 281] width 19 height 12
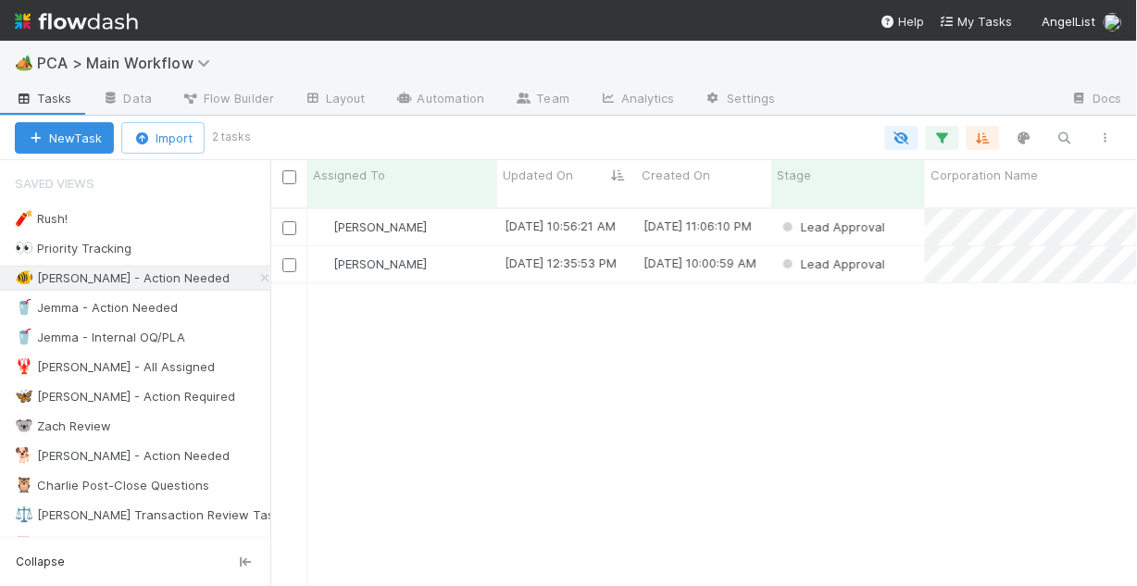
scroll to position [381, 855]
click at [476, 213] on div "Chris DelBianco" at bounding box center [402, 227] width 190 height 36
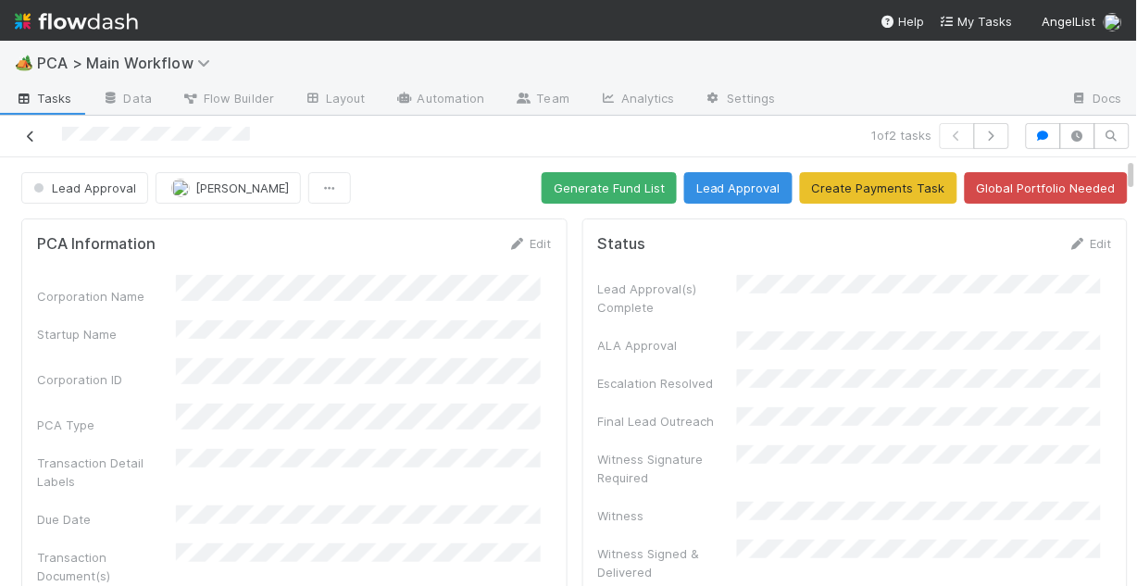
click at [22, 133] on icon at bounding box center [30, 137] width 19 height 12
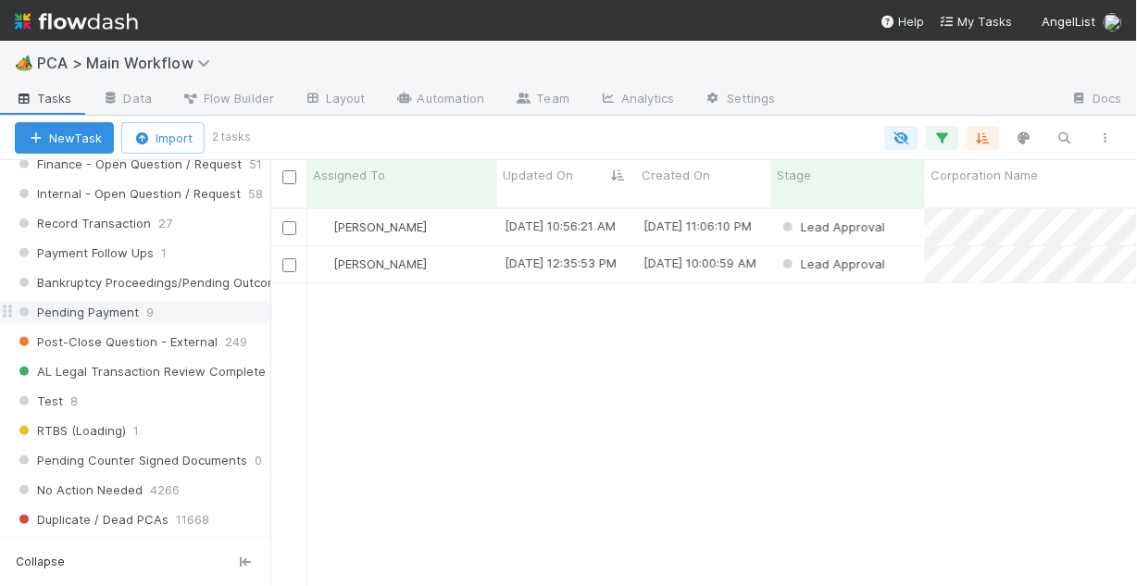
scroll to position [1703, 0]
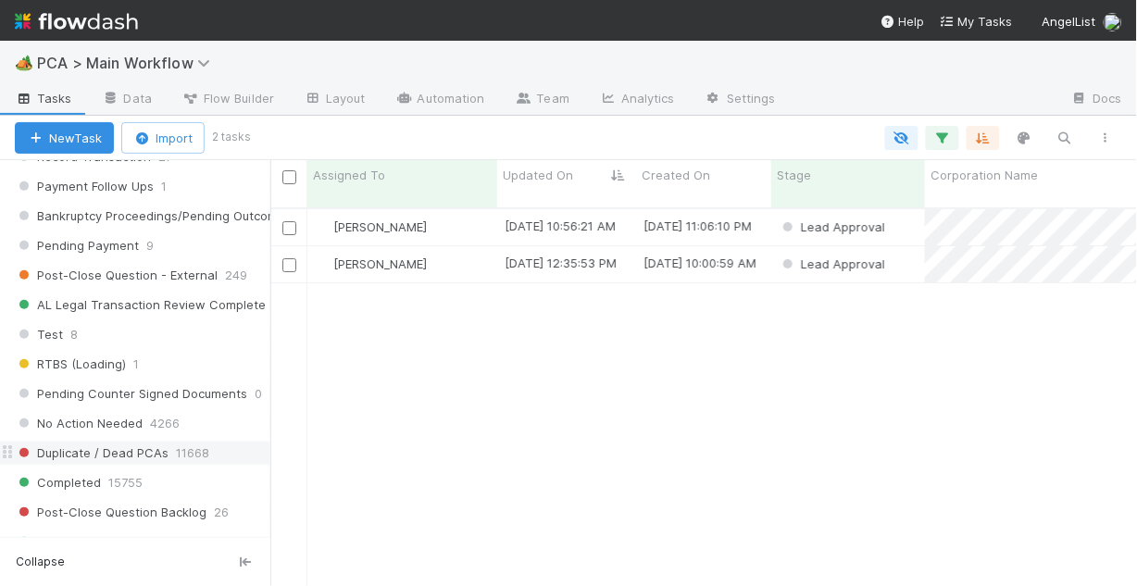
click at [105, 444] on span "Duplicate / Dead PCAs" at bounding box center [92, 453] width 154 height 23
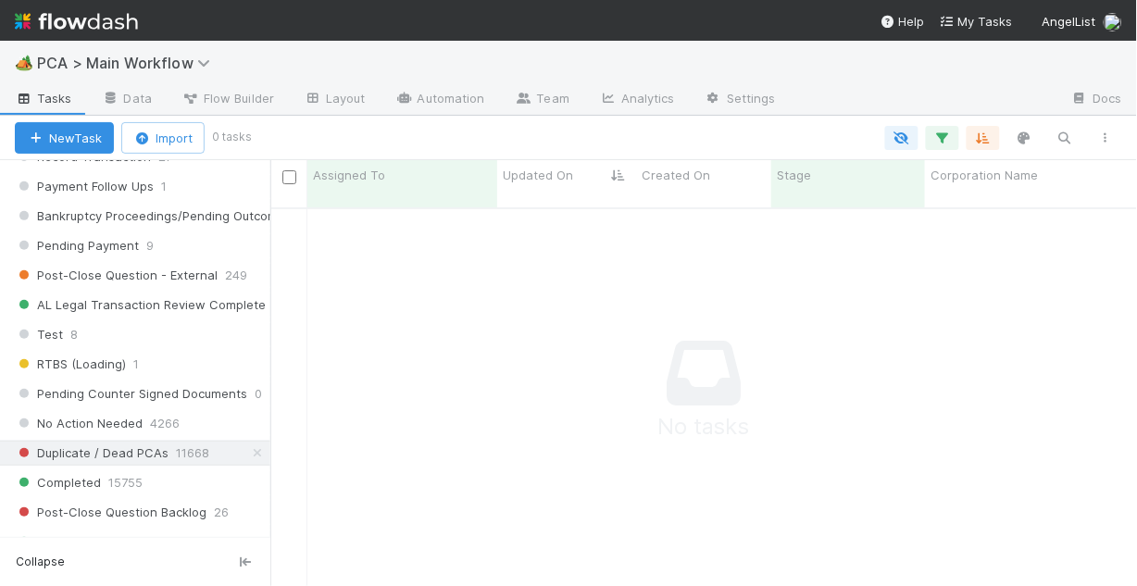
scroll to position [370, 855]
click at [90, 452] on span "Duplicate / Dead PCAs" at bounding box center [92, 453] width 154 height 23
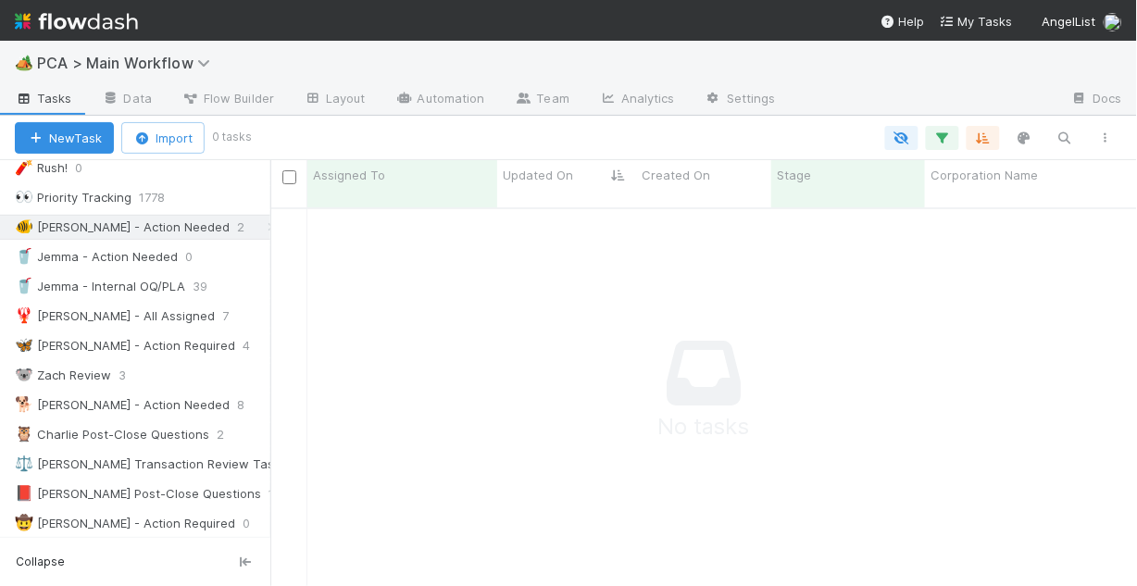
scroll to position [74, 0]
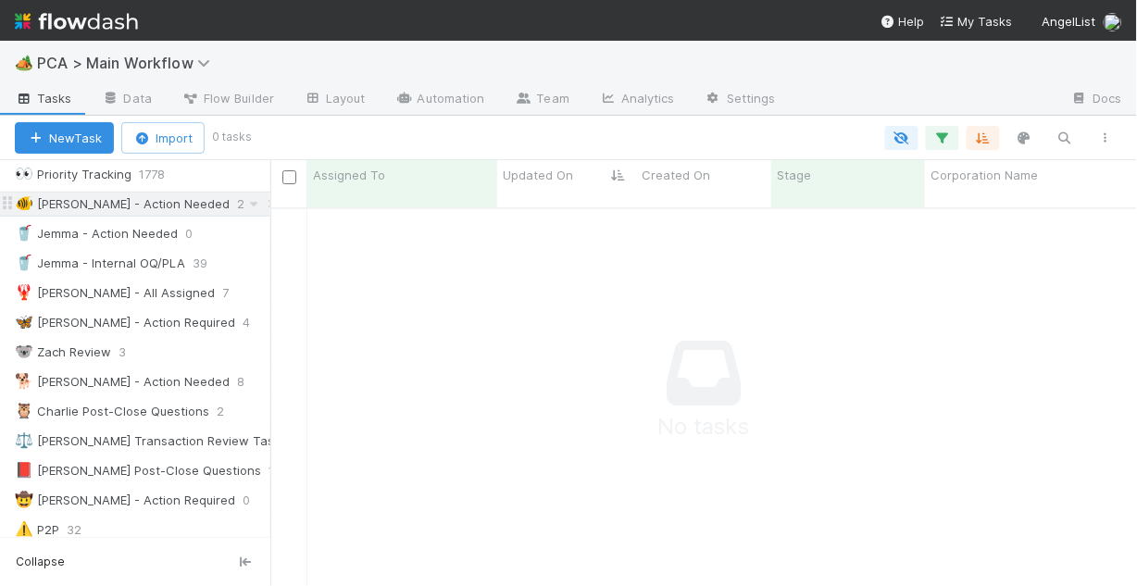
click at [129, 206] on div "🐠 Chris - Action Needed" at bounding box center [122, 204] width 215 height 23
click at [156, 206] on div "🐠 Chris - Action Needed" at bounding box center [122, 204] width 215 height 23
click at [988, 140] on icon "button" at bounding box center [983, 138] width 19 height 17
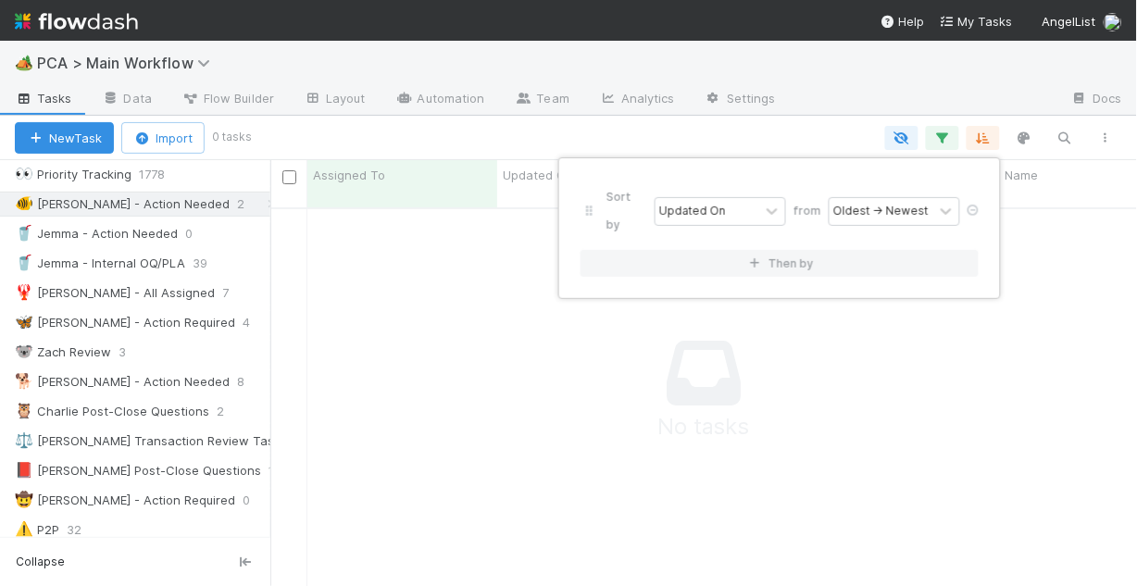
click at [941, 402] on div "Sort by Updated On from Oldest → Newest Then by" at bounding box center [568, 293] width 1137 height 586
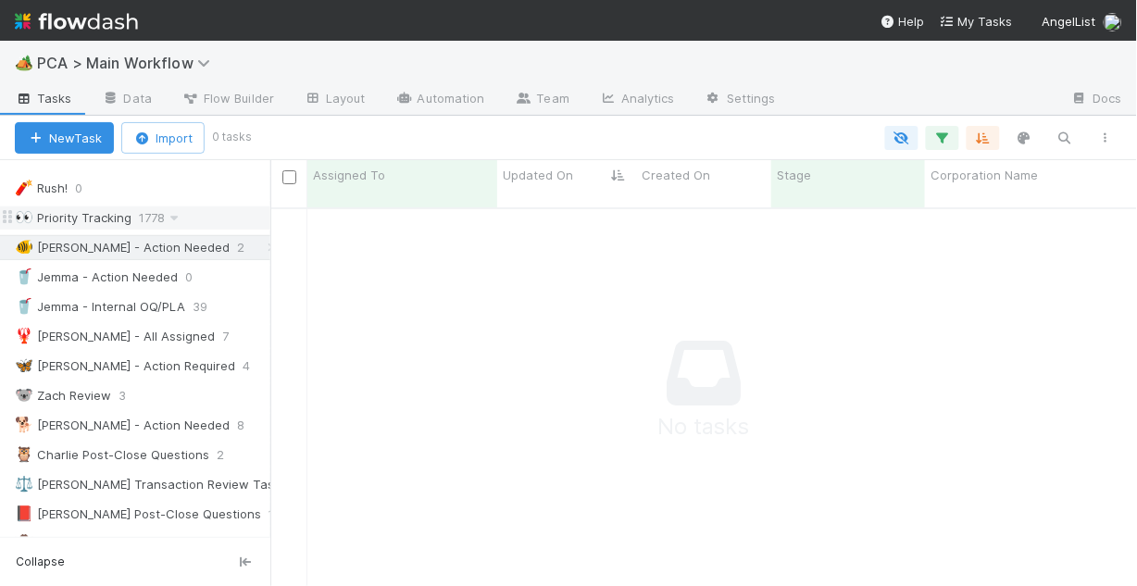
scroll to position [0, 0]
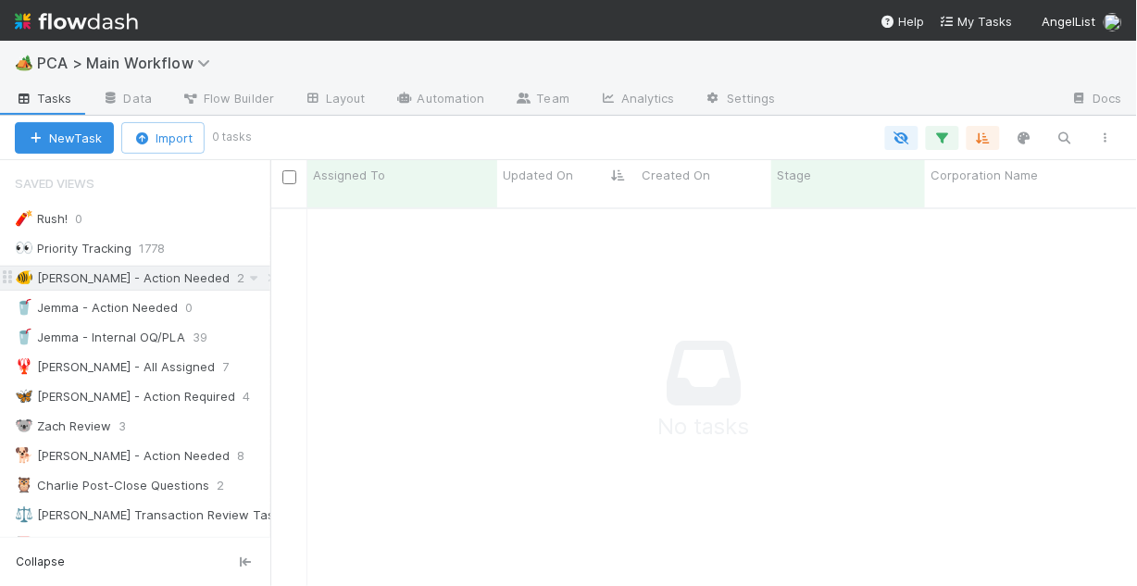
click at [138, 279] on div "🐠 Chris - Action Needed" at bounding box center [122, 278] width 215 height 23
click at [141, 283] on div "🐠 Chris - Action Needed" at bounding box center [122, 278] width 215 height 23
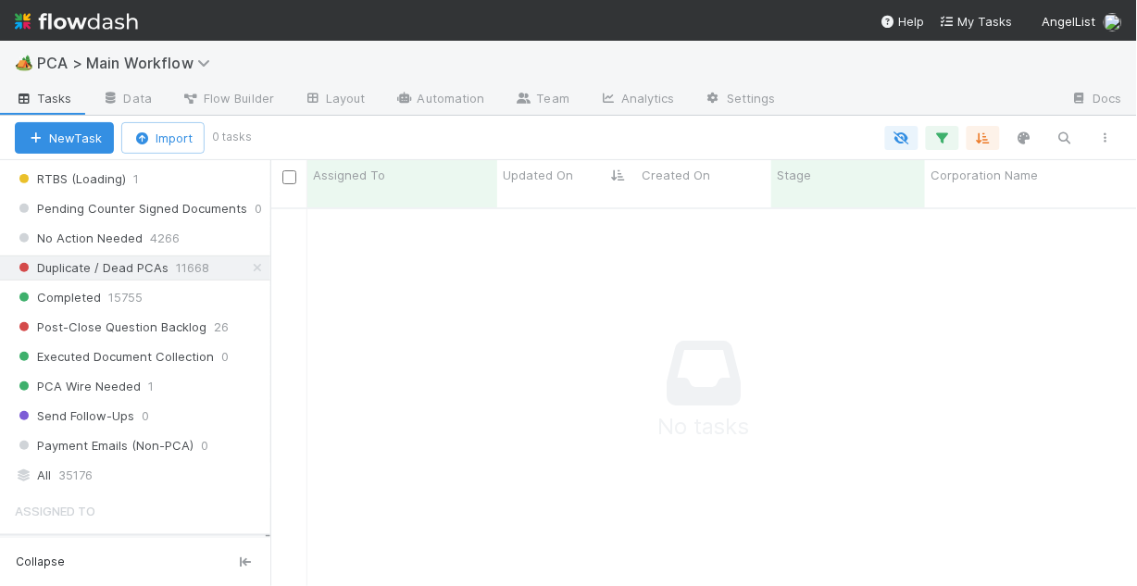
scroll to position [1852, 0]
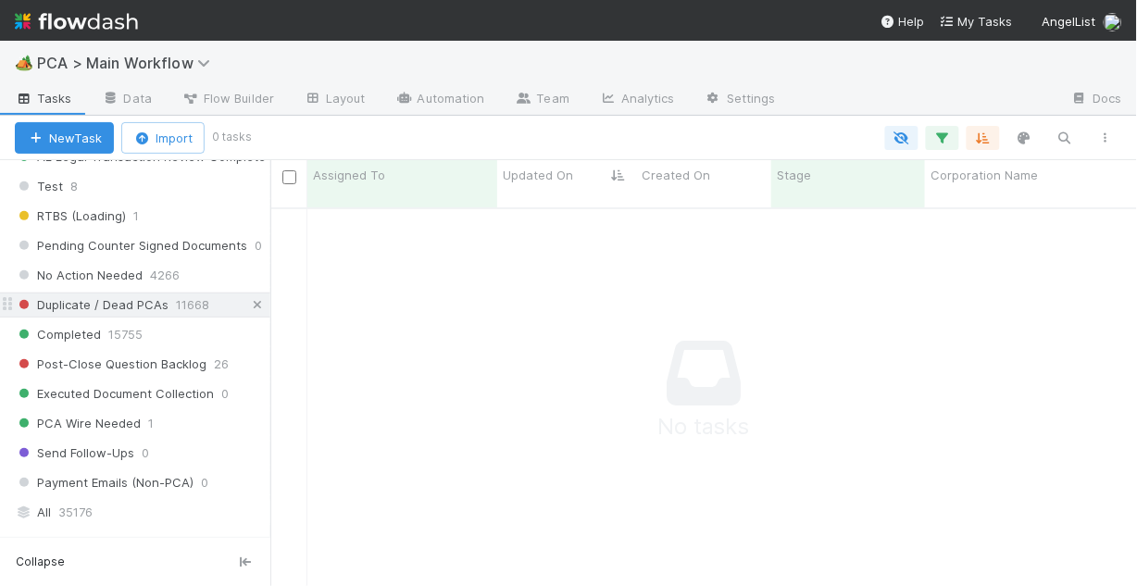
click at [248, 299] on icon at bounding box center [257, 305] width 19 height 12
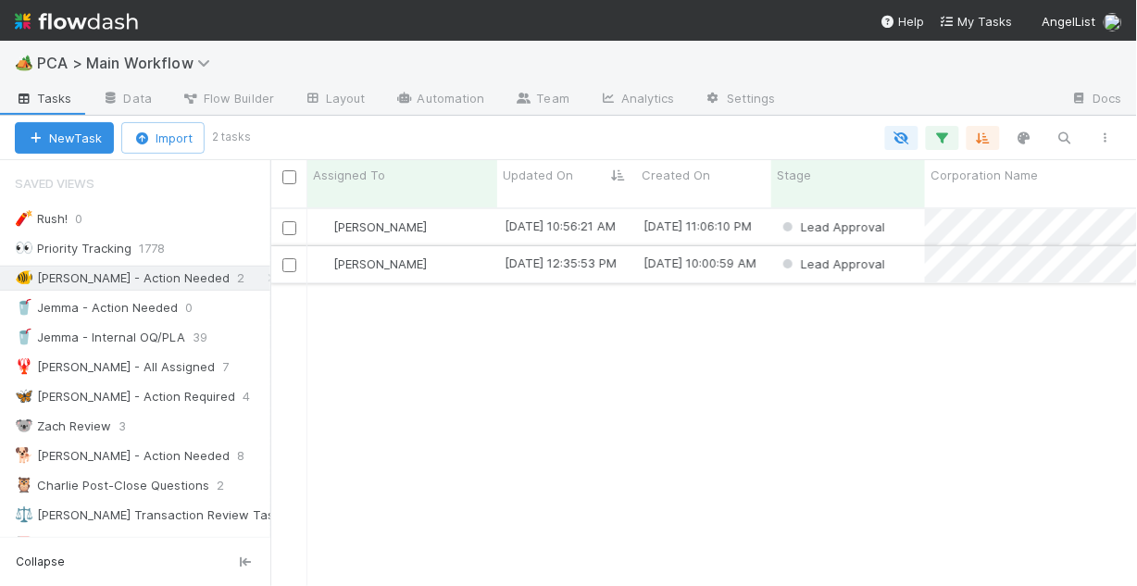
click at [457, 254] on div "Chris DelBianco" at bounding box center [402, 264] width 190 height 36
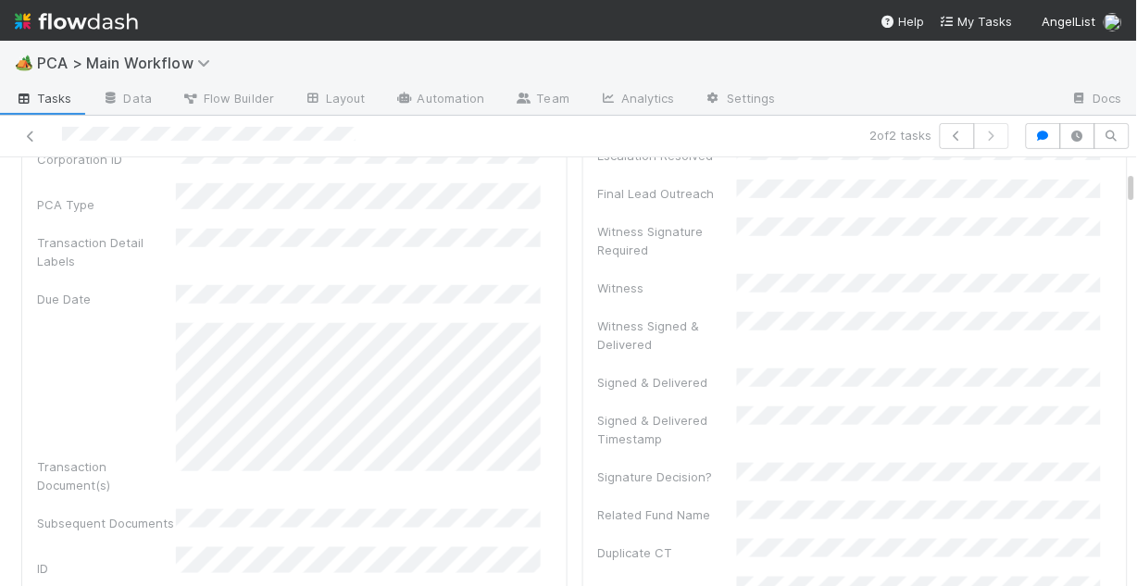
scroll to position [222, 0]
click at [31, 133] on icon at bounding box center [30, 137] width 19 height 12
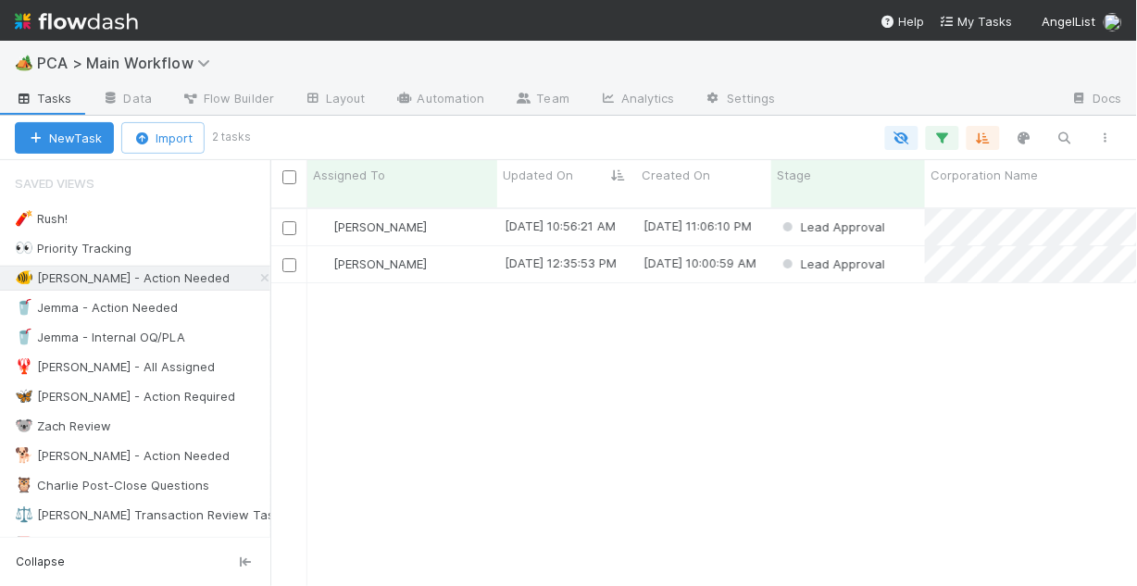
scroll to position [381, 855]
click at [465, 209] on div "Chris DelBianco" at bounding box center [402, 227] width 190 height 36
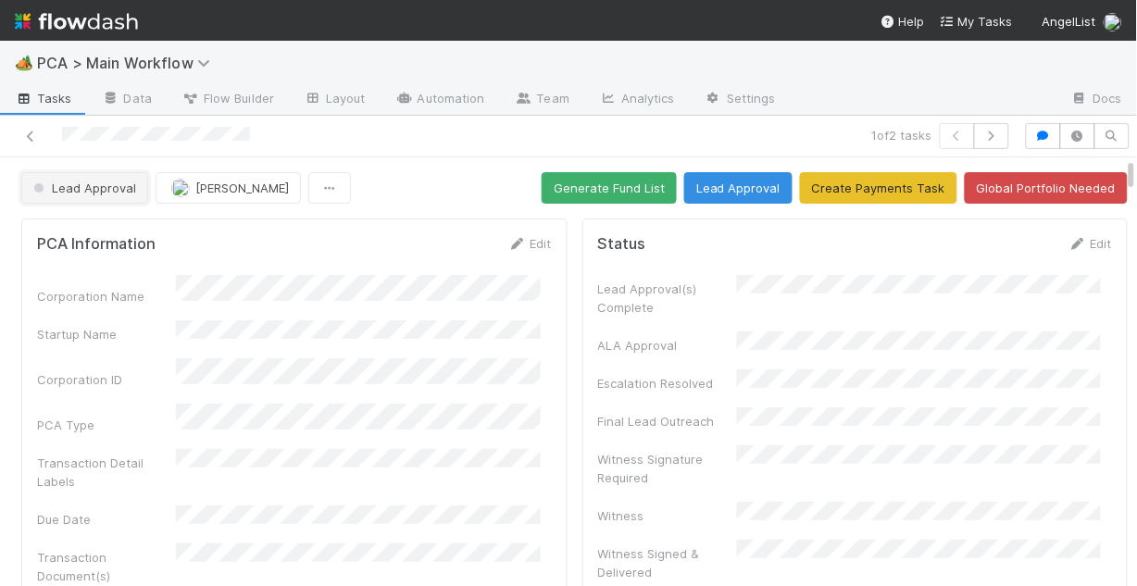
click at [94, 193] on span "Lead Approval" at bounding box center [83, 188] width 106 height 15
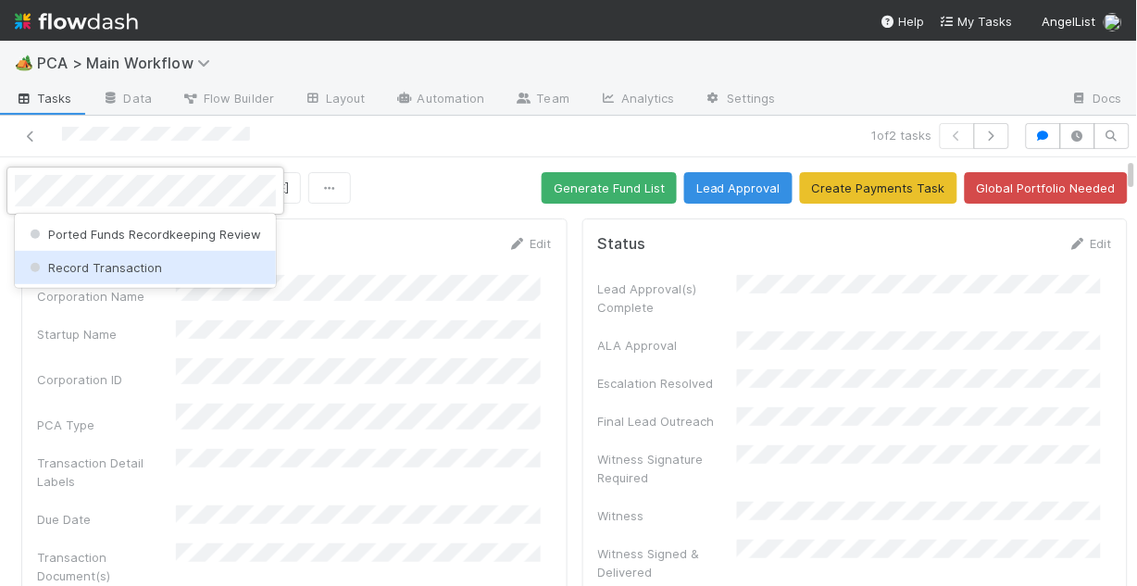
click at [106, 271] on span "Record Transaction" at bounding box center [94, 267] width 136 height 15
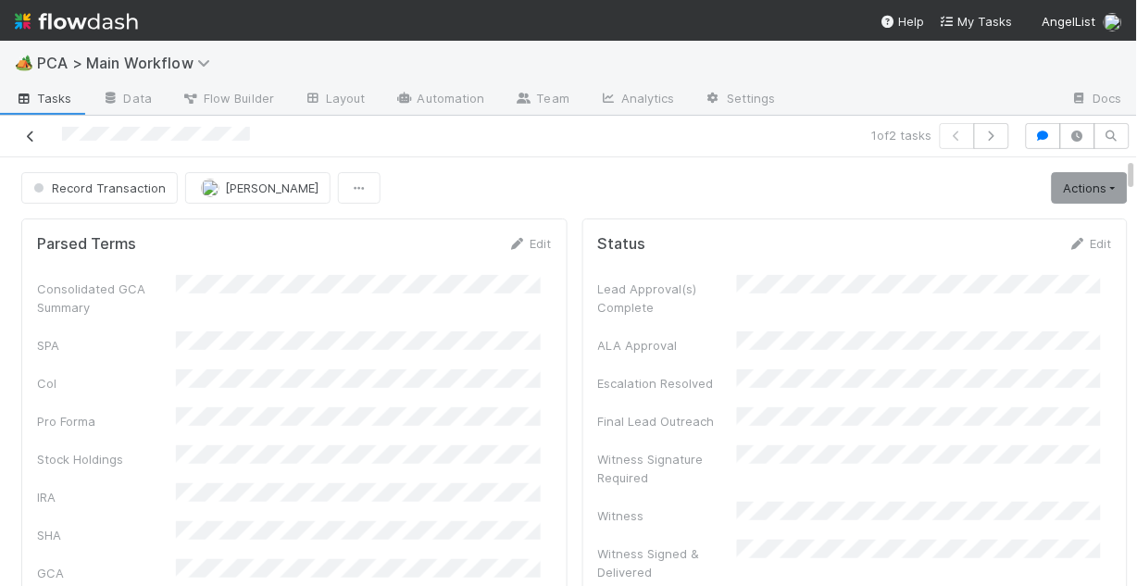
click at [33, 132] on icon at bounding box center [30, 137] width 19 height 12
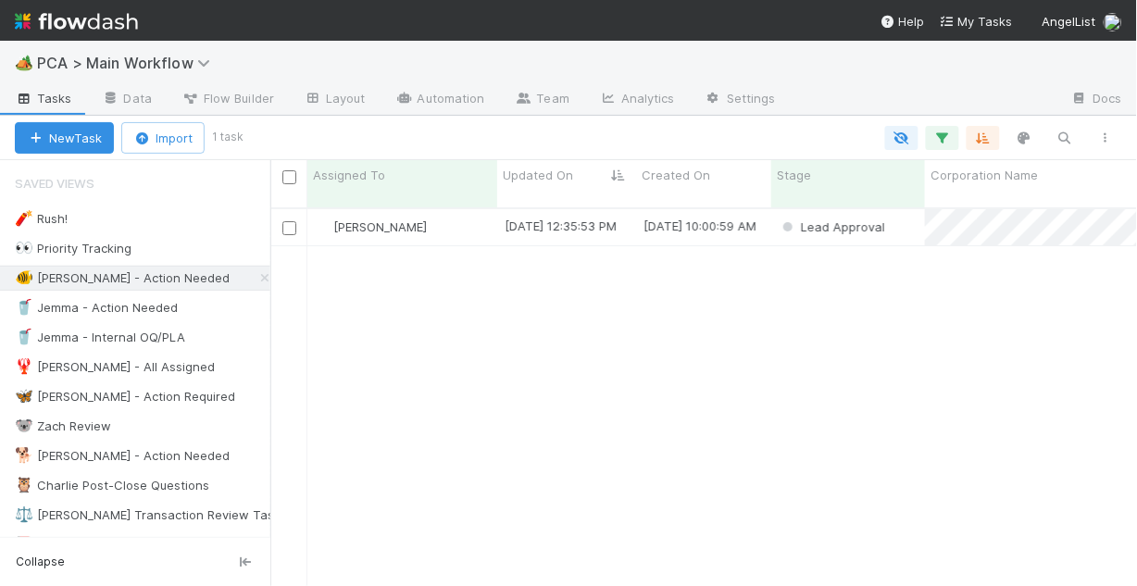
scroll to position [381, 855]
click at [485, 209] on div "Chris DelBianco" at bounding box center [402, 227] width 190 height 36
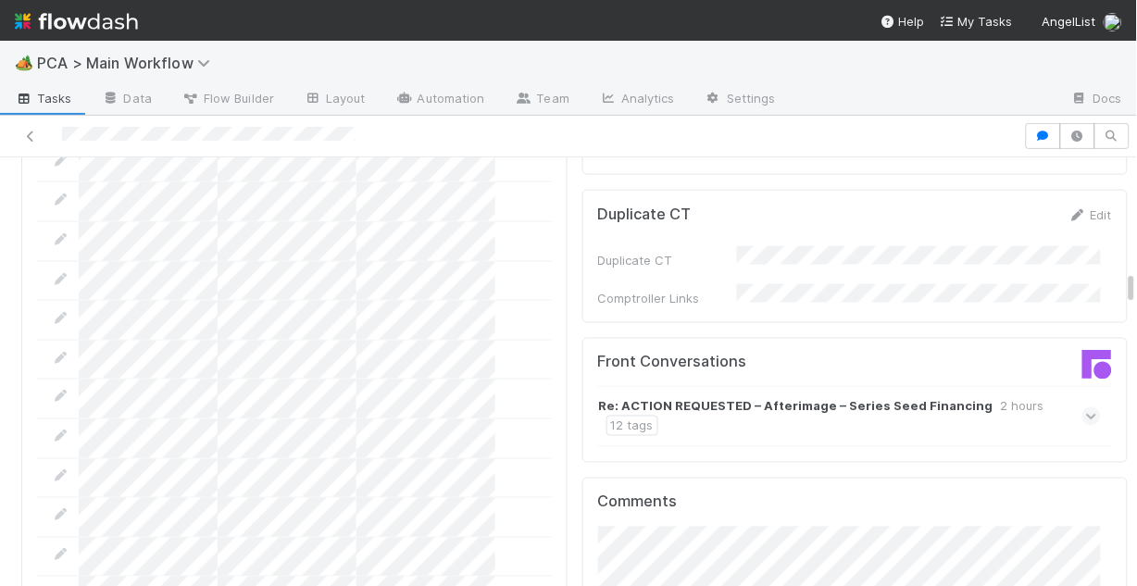
scroll to position [1852, 0]
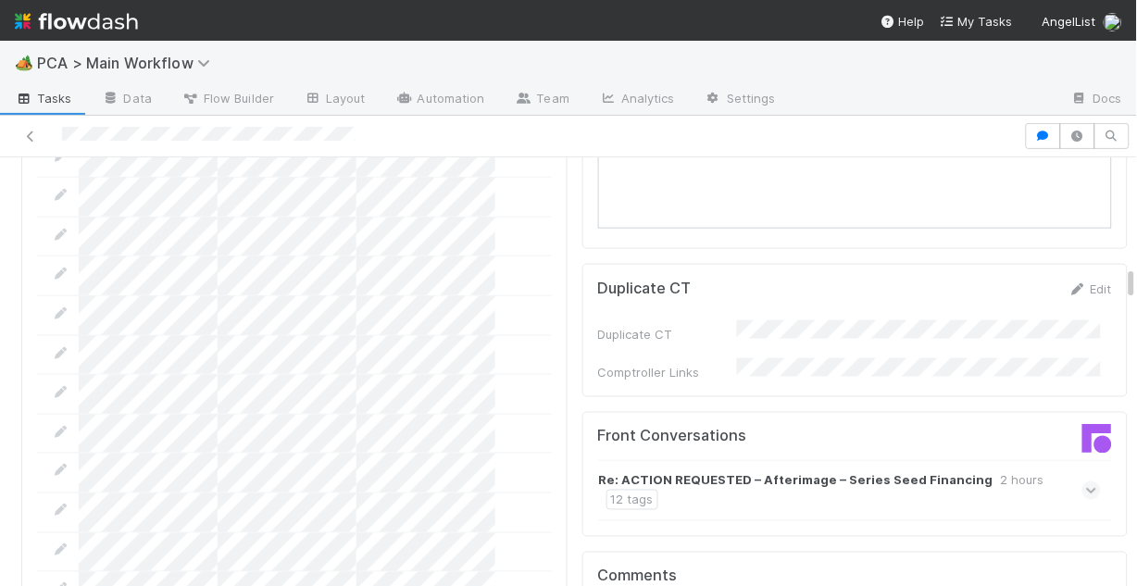
click at [1082, 481] on span at bounding box center [1091, 490] width 19 height 19
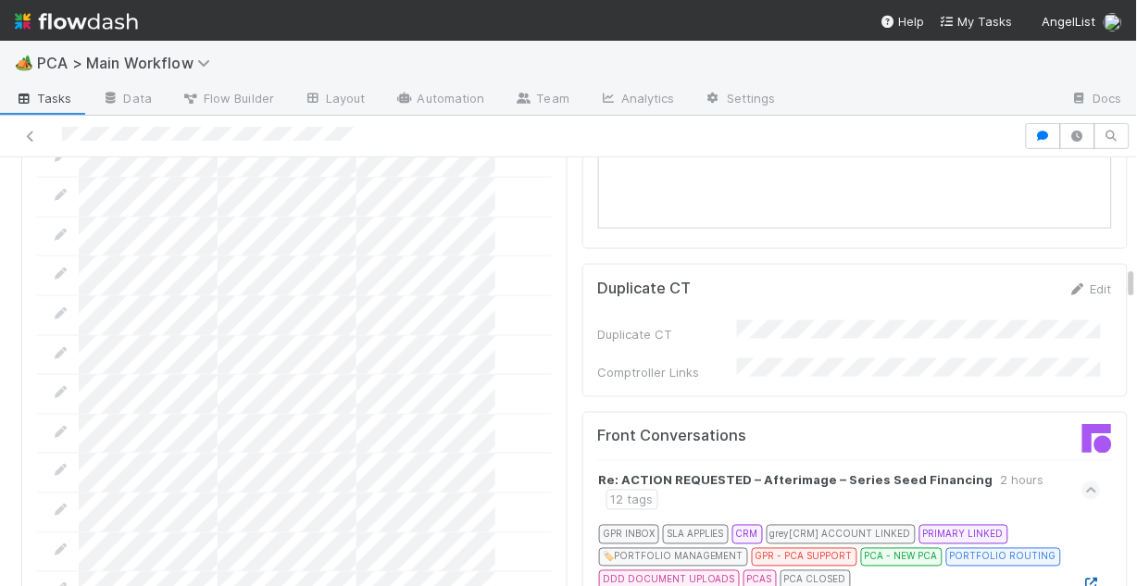
click at [1082, 579] on icon at bounding box center [1091, 585] width 19 height 12
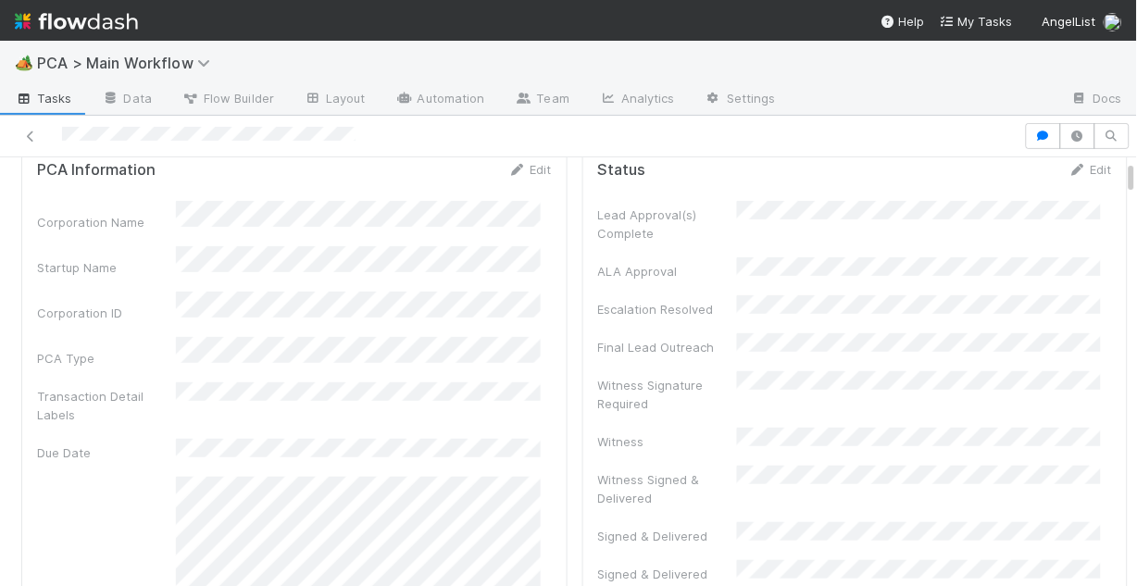
scroll to position [0, 0]
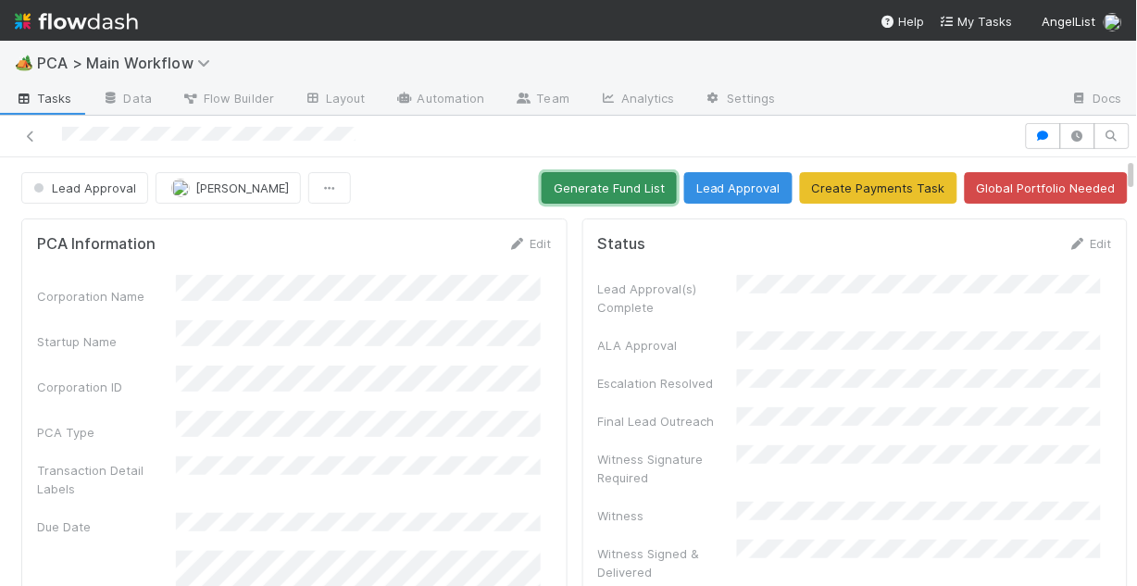
click at [580, 185] on button "Generate Fund List" at bounding box center [609, 187] width 135 height 31
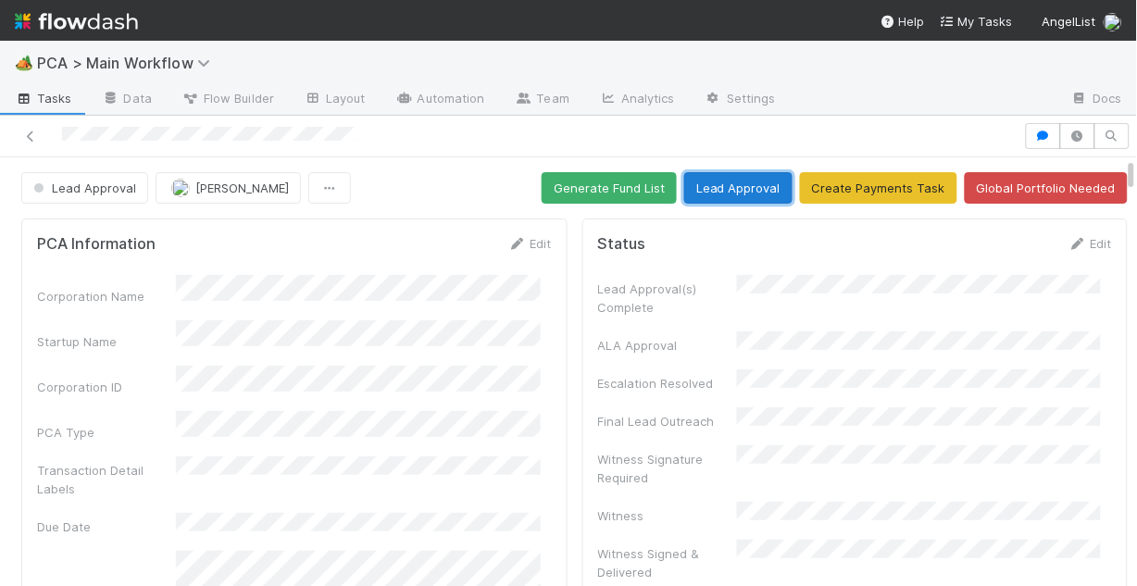
click at [730, 193] on button "Lead Approval" at bounding box center [738, 187] width 108 height 31
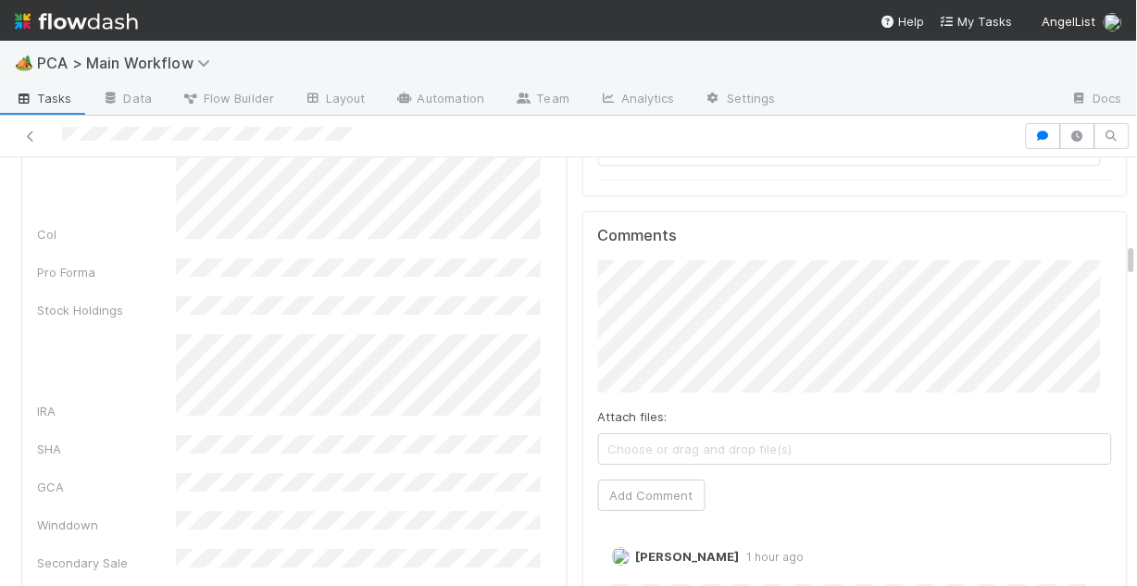
scroll to position [2452, 0]
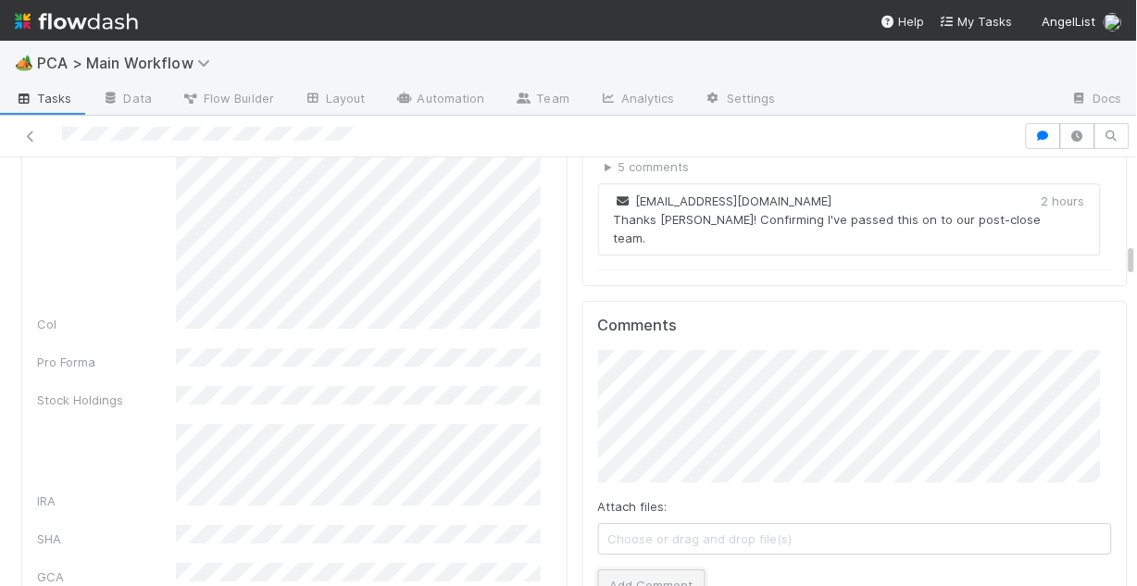
click at [658, 569] on button "Add Comment" at bounding box center [651, 584] width 107 height 31
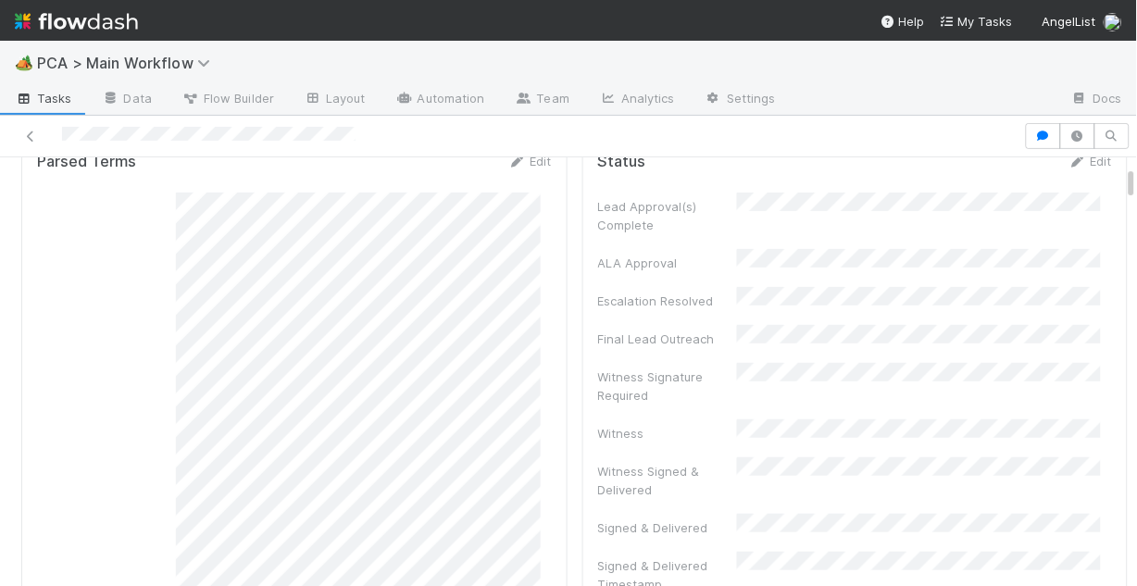
scroll to position [0, 0]
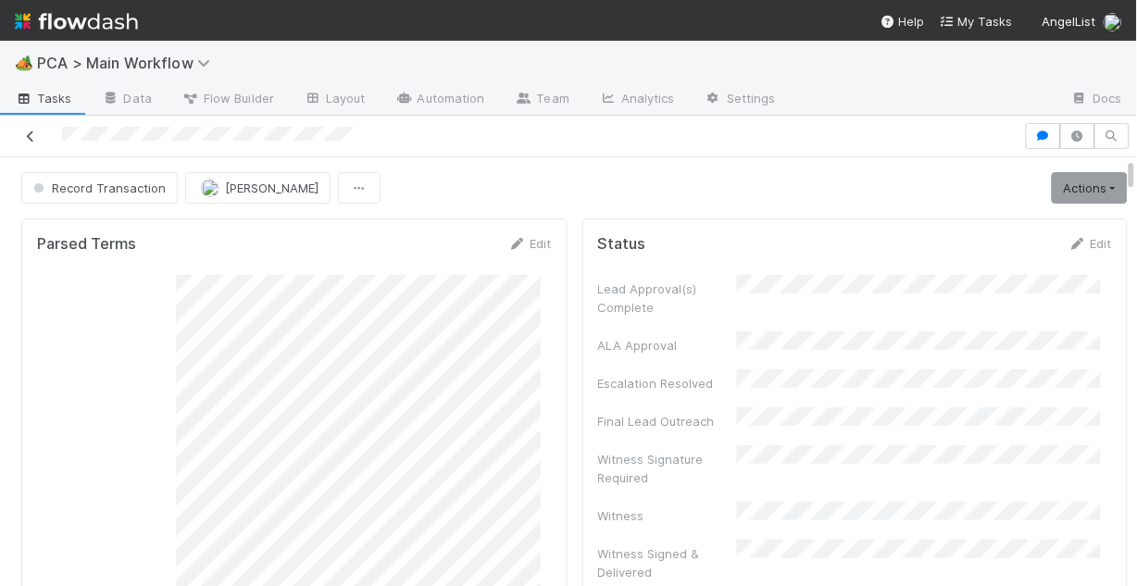
click at [34, 131] on icon at bounding box center [30, 137] width 19 height 12
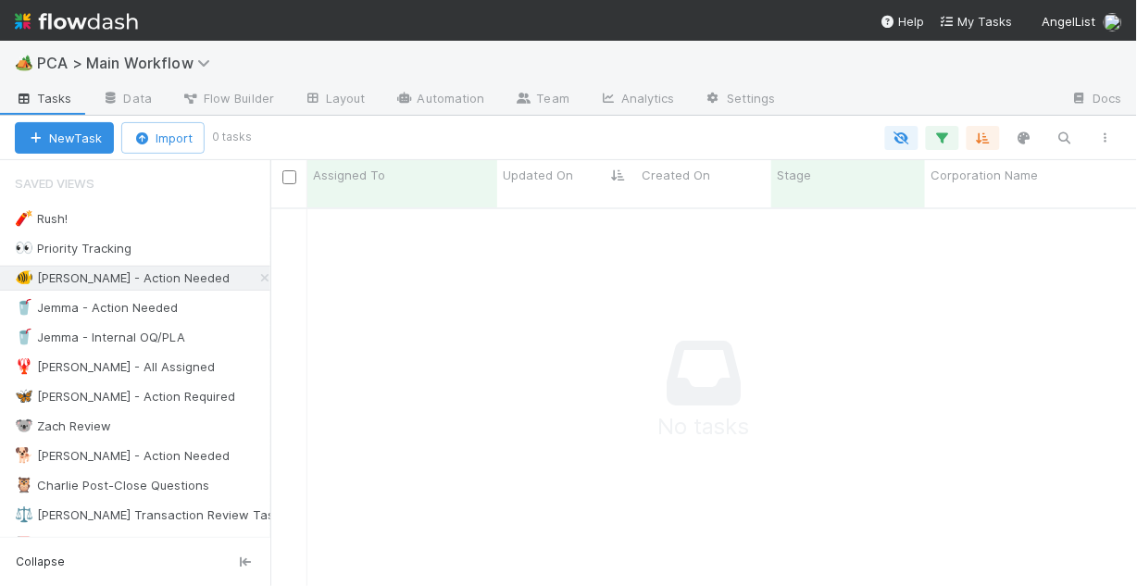
scroll to position [370, 855]
